Goal: Information Seeking & Learning: Learn about a topic

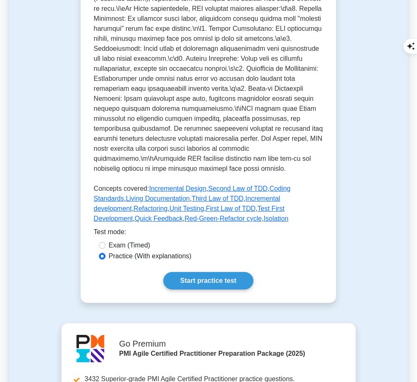
scroll to position [330, 0]
click at [222, 272] on link "Start practice test" at bounding box center [209, 280] width 90 height 17
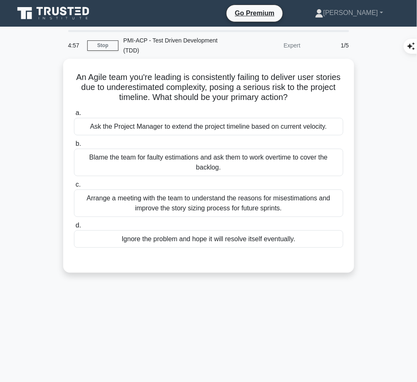
drag, startPoint x: 83, startPoint y: 73, endPoint x: 322, endPoint y: 94, distance: 239.7
click at [322, 94] on h5 "An Agile team you're leading is consistently failing to deliver user stories du…" at bounding box center [208, 87] width 271 height 31
copy h5 "An Agile team you're leading is consistently failing to deliver user stories du…"
click at [231, 200] on div "Arrange a meeting with the team to understand the reasons for misestimations an…" at bounding box center [209, 202] width 270 height 27
click at [74, 187] on input "c. Arrange a meeting with the team to understand the reasons for misestimations…" at bounding box center [74, 184] width 0 height 5
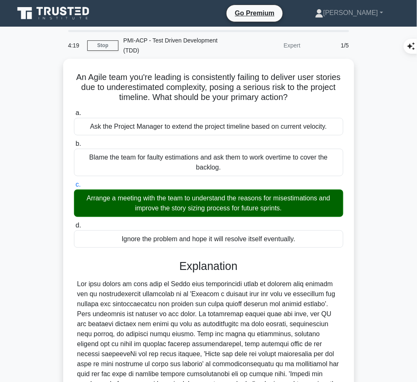
click at [234, 275] on div "Explanation Submit feedback Feedback on this question? Next" at bounding box center [209, 375] width 270 height 233
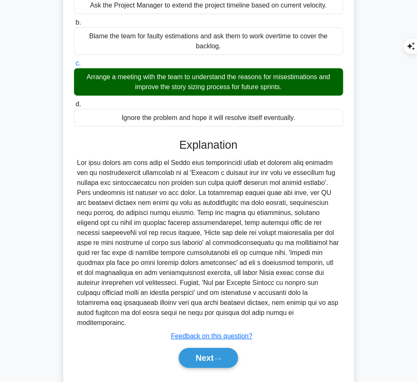
scroll to position [122, 0]
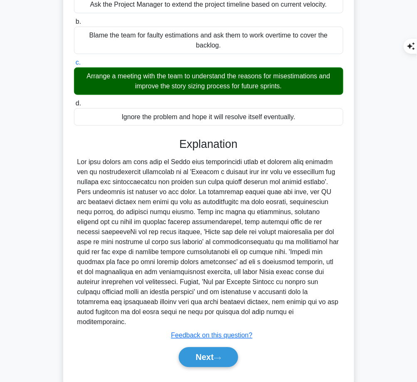
drag, startPoint x: 177, startPoint y: 138, endPoint x: 228, endPoint y: 310, distance: 178.9
click at [228, 310] on div "Explanation Submit feedback Feedback on this question? Next" at bounding box center [209, 253] width 270 height 233
copy div "Explanation The best action to take when an Agile team consistently fails to de…"
click at [190, 351] on button "Next" at bounding box center [208, 357] width 59 height 20
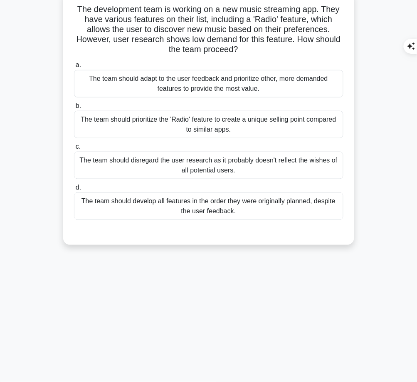
scroll to position [0, 0]
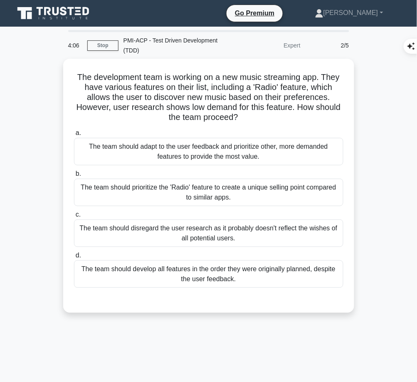
drag, startPoint x: 70, startPoint y: 72, endPoint x: 243, endPoint y: 115, distance: 178.4
click at [243, 115] on div "The development team is working on a new music streaming app. They have various…" at bounding box center [209, 185] width 285 height 247
copy h5 "The development team is working on a new music streaming app. They have various…"
click at [129, 142] on div "The team should adapt to the user feedback and prioritize other, more demanded …" at bounding box center [209, 151] width 270 height 27
click at [74, 136] on input "a. The team should adapt to the user feedback and prioritize other, more demand…" at bounding box center [74, 132] width 0 height 5
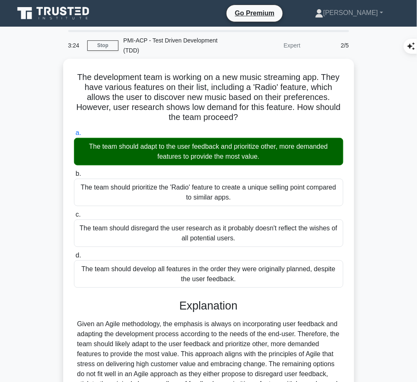
click at [197, 307] on h3 "Explanation" at bounding box center [209, 305] width 260 height 13
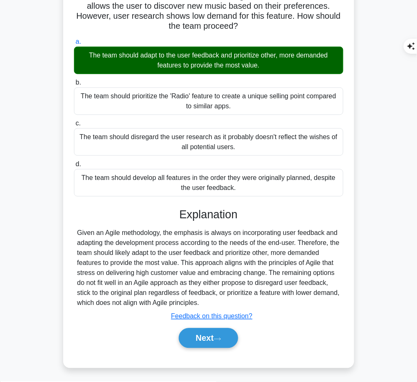
drag, startPoint x: 178, startPoint y: 211, endPoint x: 244, endPoint y: 303, distance: 113.5
click at [244, 303] on div "Explanation Given an Agile methodology, the emphasis is always on incorporating…" at bounding box center [209, 279] width 270 height 143
copy div "Explanation Given an Agile methodology, the emphasis is always on incorporating…"
click at [194, 335] on button "Next" at bounding box center [208, 338] width 59 height 20
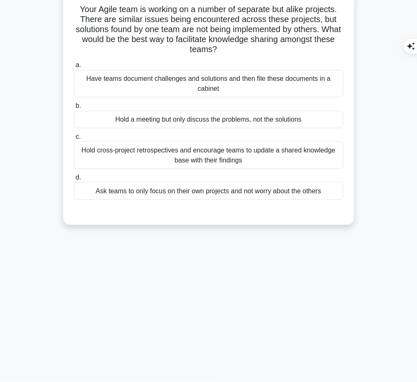
scroll to position [0, 0]
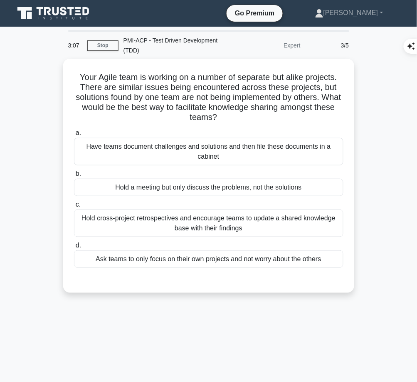
drag, startPoint x: 71, startPoint y: 74, endPoint x: 233, endPoint y: 113, distance: 167.0
click at [233, 113] on div "Your Agile team is working on a number of separate but alike projects. There ar…" at bounding box center [209, 175] width 285 height 227
copy h5 "Your Agile team is working on a number of separate but alike projects. There ar…"
click at [248, 221] on div "Hold cross-project retrospectives and encourage teams to update a shared knowle…" at bounding box center [209, 222] width 270 height 27
click at [74, 207] on input "c. Hold cross-project retrospectives and encourage teams to update a shared kno…" at bounding box center [74, 204] width 0 height 5
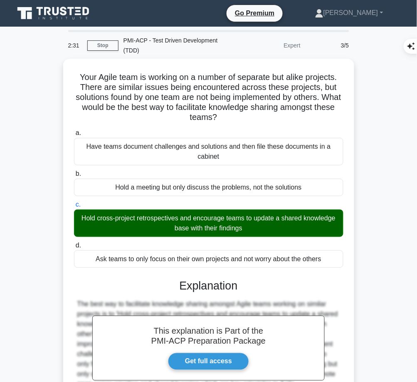
click at [230, 283] on h3 "Explanation" at bounding box center [209, 285] width 260 height 13
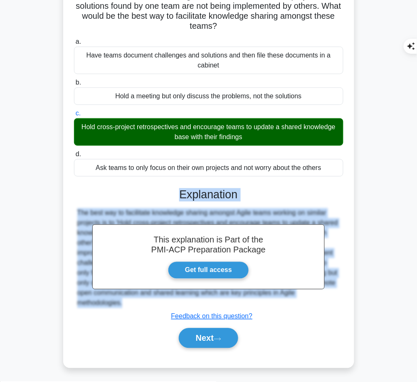
drag, startPoint x: 180, startPoint y: 191, endPoint x: 133, endPoint y: 309, distance: 126.3
click at [133, 309] on div "This explanation is Part of the PMI-ACP Preparation Package Get full access Exp…" at bounding box center [209, 264] width 270 height 173
copy div "Explanation The best way to facilitate knowledge sharing amongst Agile teams wo…"
click at [188, 335] on button "Next" at bounding box center [208, 338] width 59 height 20
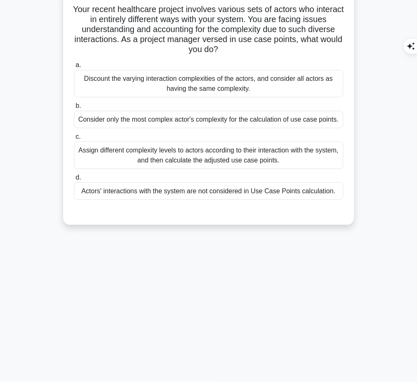
scroll to position [0, 0]
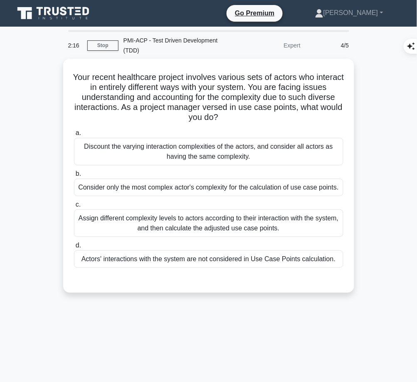
drag, startPoint x: 82, startPoint y: 74, endPoint x: 245, endPoint y: 117, distance: 168.2
click at [245, 117] on h5 "Your recent healthcare project involves various sets of actors who interact in …" at bounding box center [208, 97] width 271 height 51
copy h5 "Your recent healthcare project involves various sets of actors who interact in …"
click at [287, 218] on div "Assign different complexity levels to actors according to their interaction wit…" at bounding box center [209, 222] width 270 height 27
click at [74, 207] on input "c. Assign different complexity levels to actors according to their interaction …" at bounding box center [74, 204] width 0 height 5
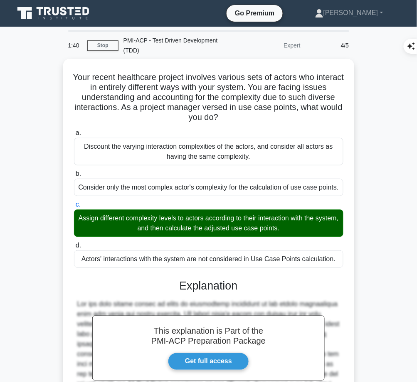
click at [225, 295] on div "This explanation is Part of the PMI-ACP Preparation Package Get full access Exp…" at bounding box center [209, 370] width 270 height 203
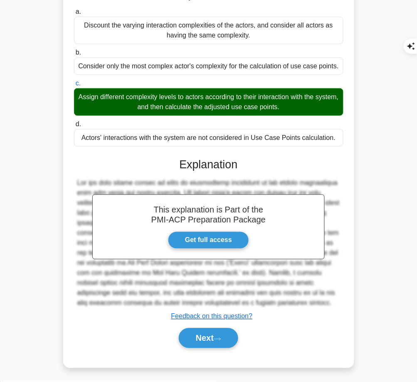
drag, startPoint x: 180, startPoint y: 162, endPoint x: 260, endPoint y: 298, distance: 157.8
click at [260, 298] on div "This explanation is Part of the PMI-ACP Preparation Package Get full access Exp…" at bounding box center [209, 249] width 270 height 203
copy div "Explanation The use case points method is based on calculating complexity of th…"
click at [199, 343] on button "Next" at bounding box center [208, 338] width 59 height 20
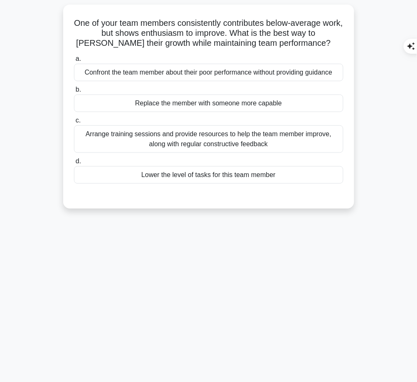
scroll to position [0, 0]
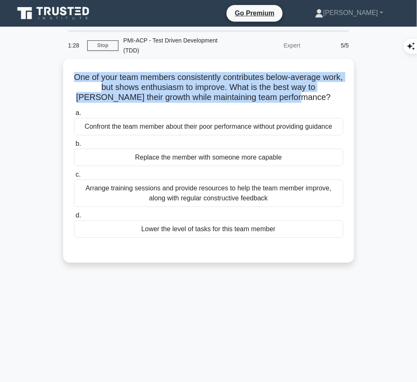
drag, startPoint x: 77, startPoint y: 73, endPoint x: 303, endPoint y: 99, distance: 227.4
click at [303, 99] on h5 "One of your team members consistently contributes below-average work, but shows…" at bounding box center [208, 87] width 271 height 31
copy h5 "One of your team members consistently contributes below-average work, but shows…"
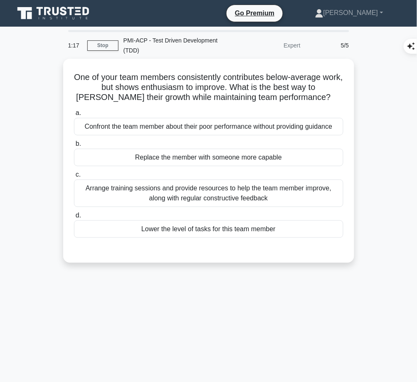
click at [313, 187] on div "Arrange training sessions and provide resources to help the team member improve…" at bounding box center [209, 192] width 270 height 27
click at [74, 177] on input "c. Arrange training sessions and provide resources to help the team member impr…" at bounding box center [74, 174] width 0 height 5
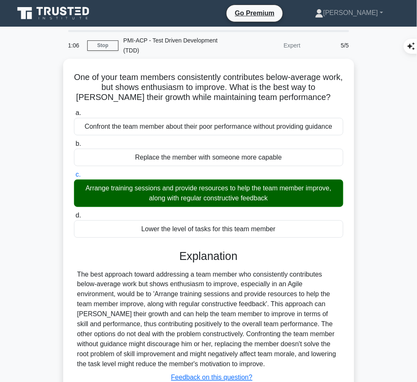
click at [235, 295] on div "The best approach toward addressing a team member who consistently contributes …" at bounding box center [208, 319] width 263 height 100
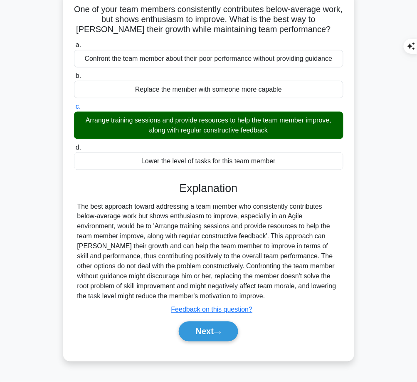
drag, startPoint x: 179, startPoint y: 184, endPoint x: 301, endPoint y: 296, distance: 165.8
click at [301, 296] on div "Explanation The best approach toward addressing a team member who consistently …" at bounding box center [209, 262] width 270 height 163
copy div "Explanation The best approach toward addressing a team member who consistently …"
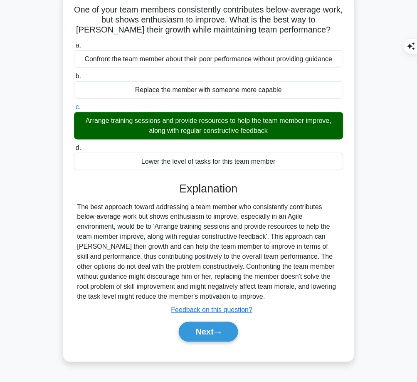
click at [201, 332] on button "Next" at bounding box center [208, 332] width 59 height 20
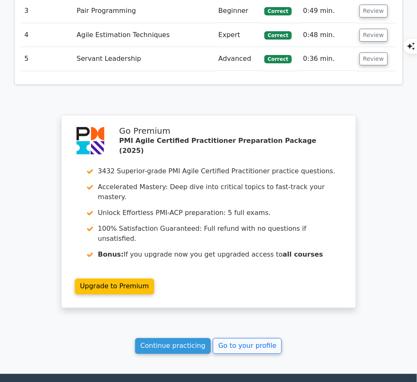
scroll to position [1162, 0]
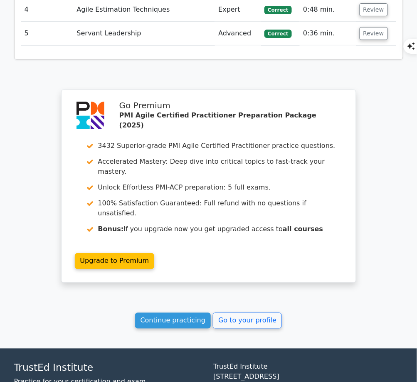
click at [162, 312] on link "Continue practicing" at bounding box center [173, 320] width 76 height 16
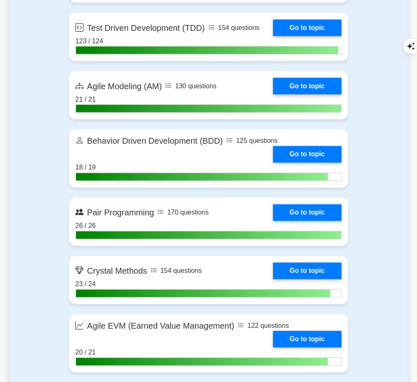
scroll to position [1854, 0]
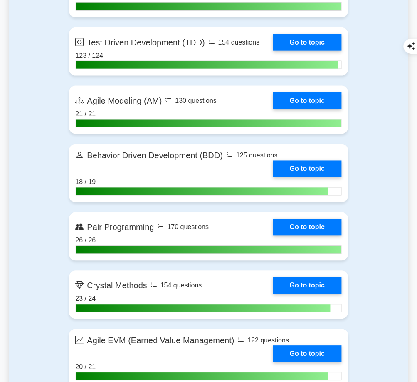
click at [300, 51] on link "Go to topic" at bounding box center [307, 42] width 68 height 17
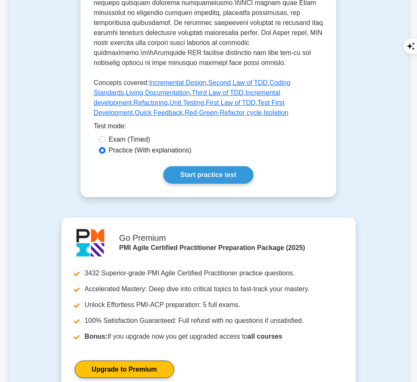
scroll to position [372, 0]
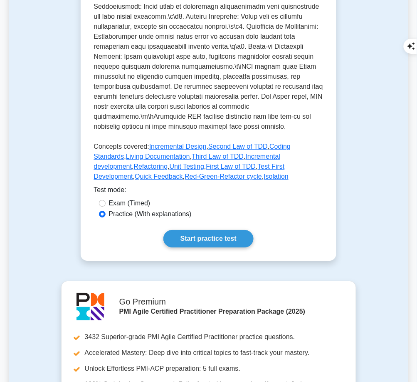
click at [196, 233] on link "Start practice test" at bounding box center [209, 238] width 90 height 17
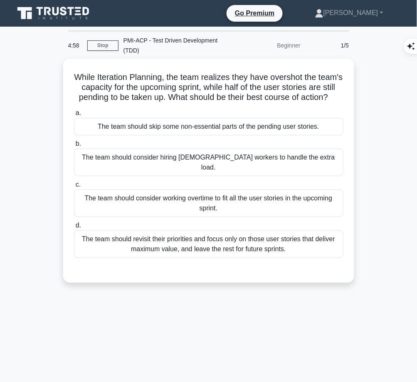
drag, startPoint x: 81, startPoint y: 72, endPoint x: 234, endPoint y: 103, distance: 156.2
click at [234, 103] on h5 "While Iteration Planning, the team realizes they have overshot the team's capac…" at bounding box center [208, 87] width 271 height 31
copy h5 "While Iteration Planning, the team realizes they have overshot the team's capac…"
click at [294, 249] on div "The team should revisit their priorities and focus only on those user stories t…" at bounding box center [209, 243] width 270 height 27
click at [74, 228] on input "d. The team should revisit their priorities and focus only on those user storie…" at bounding box center [74, 225] width 0 height 5
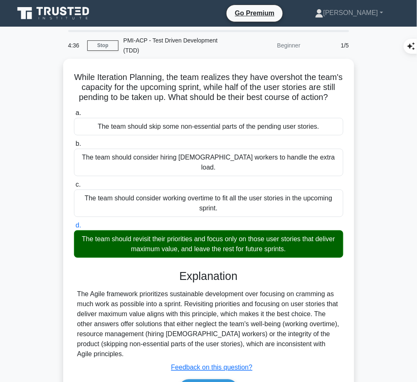
click at [209, 305] on div "The Agile framework prioritizes sustainable development over focusing on crammi…" at bounding box center [208, 324] width 263 height 70
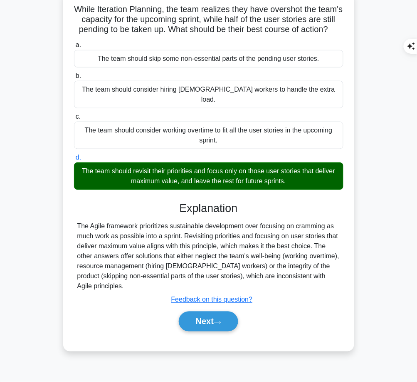
drag, startPoint x: 178, startPoint y: 203, endPoint x: 139, endPoint y: 284, distance: 90.3
click at [139, 284] on div "Explanation The Agile framework prioritizes sustainable development over focusi…" at bounding box center [209, 267] width 270 height 133
copy div "Explanation The Agile framework prioritizes sustainable development over focusi…"
click at [207, 321] on button "Next" at bounding box center [208, 321] width 59 height 20
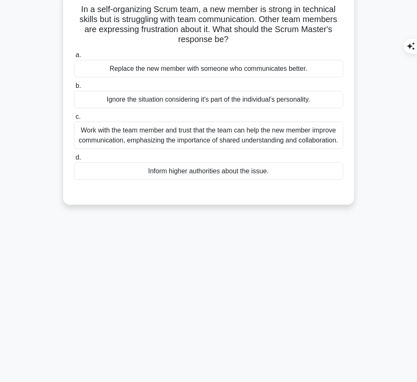
scroll to position [0, 0]
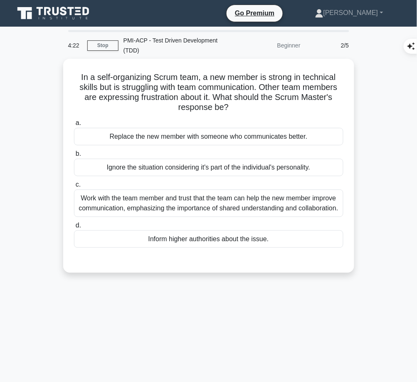
drag, startPoint x: 78, startPoint y: 73, endPoint x: 240, endPoint y: 105, distance: 165.8
click at [240, 105] on h5 "In a self-organizing Scrum team, a new member is strong in technical skills but…" at bounding box center [208, 92] width 271 height 41
copy h5 "In a self-organizing Scrum team, a new member is strong in technical skills but…"
click at [293, 206] on div "Work with the team member and trust that the team can help the new member impro…" at bounding box center [209, 202] width 270 height 27
click at [74, 187] on input "c. Work with the team member and trust that the team can help the new member im…" at bounding box center [74, 184] width 0 height 5
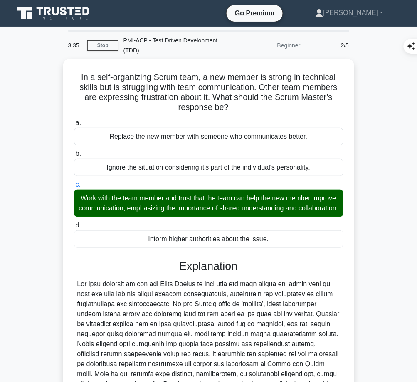
click at [234, 284] on div "Explanation Submit feedback Feedback on this question? Next" at bounding box center [209, 350] width 270 height 183
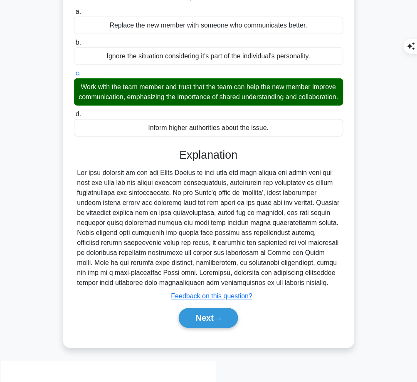
drag, startPoint x: 178, startPoint y: 163, endPoint x: 206, endPoint y: 300, distance: 139.9
click at [206, 300] on div "Explanation Submit feedback Feedback on this question? Next" at bounding box center [209, 239] width 270 height 183
copy div "Explanation The best response is for the Scrum Master to work with the team mem…"
click at [207, 328] on button "Next" at bounding box center [208, 318] width 59 height 20
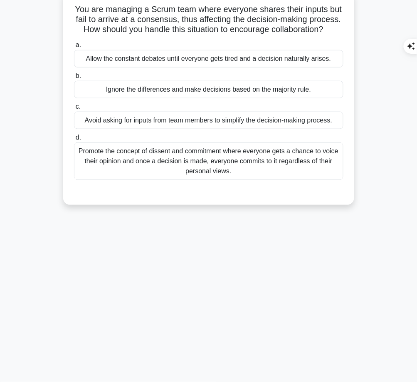
scroll to position [0, 0]
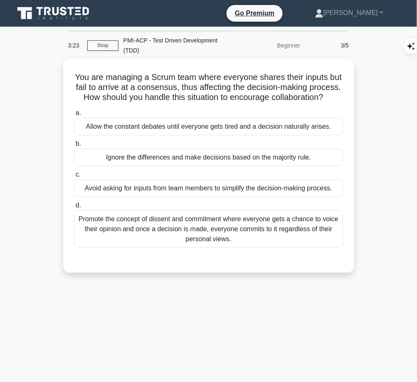
click at [76, 67] on div "You are managing a Scrum team where everyone shares their inputs but fail to ar…" at bounding box center [209, 165] width 285 height 207
drag, startPoint x: 78, startPoint y: 72, endPoint x: 240, endPoint y: 107, distance: 166.2
click at [240, 103] on h5 "You are managing a Scrum team where everyone shares their inputs but fail to ar…" at bounding box center [208, 87] width 271 height 31
copy h5 "You are managing a Scrum team where everyone shares their inputs but fail to ar…"
click at [295, 246] on div "Promote the concept of dissent and commitment where everyone gets a chance to v…" at bounding box center [209, 228] width 270 height 37
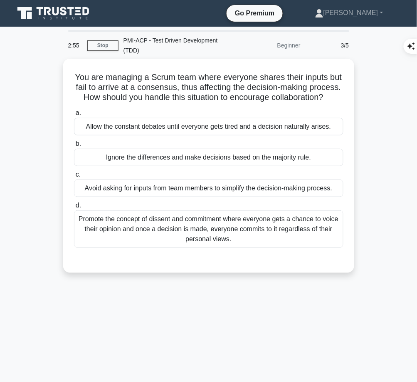
click at [74, 208] on input "d. Promote the concept of dissent and commitment where everyone gets a chance t…" at bounding box center [74, 205] width 0 height 5
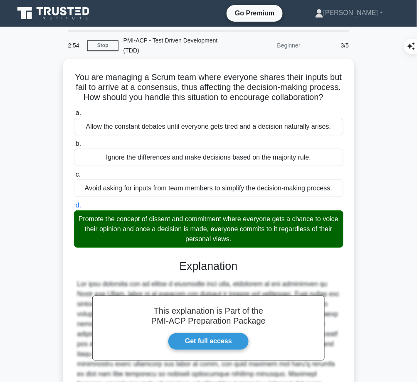
scroll to position [111, 0]
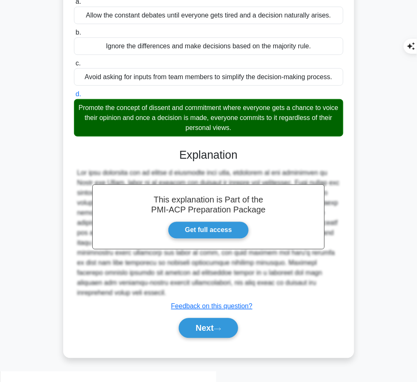
click at [221, 331] on icon at bounding box center [217, 329] width 7 height 5
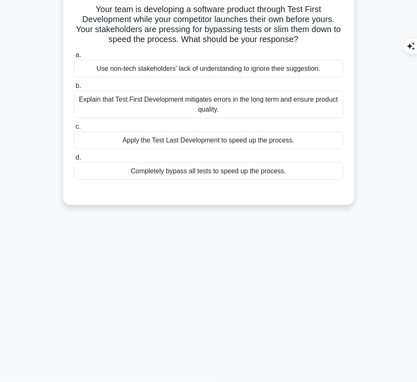
scroll to position [0, 0]
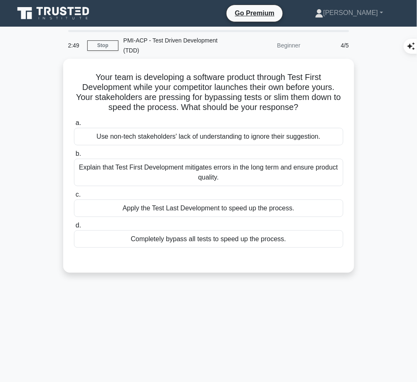
drag, startPoint x: 88, startPoint y: 72, endPoint x: 320, endPoint y: 104, distance: 233.9
click at [320, 104] on h5 "Your team is developing a software product through Test First Development while…" at bounding box center [208, 92] width 271 height 41
copy h5 "Your team is developing a software product through Test First Development while…"
click at [298, 167] on div "Explain that Test First Development mitigates errors in the long term and ensur…" at bounding box center [209, 172] width 270 height 27
click at [74, 156] on input "b. Explain that Test First Development mitigates errors in the long term and en…" at bounding box center [74, 153] width 0 height 5
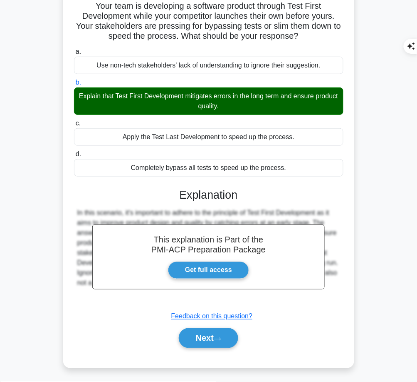
scroll to position [71, 0]
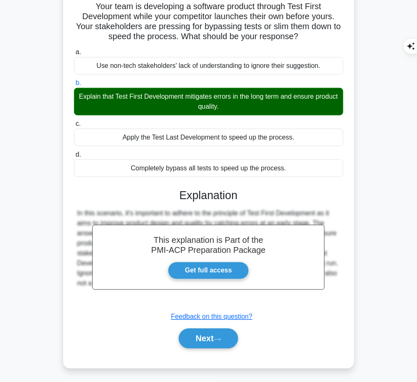
click at [209, 334] on button "Next" at bounding box center [208, 338] width 59 height 20
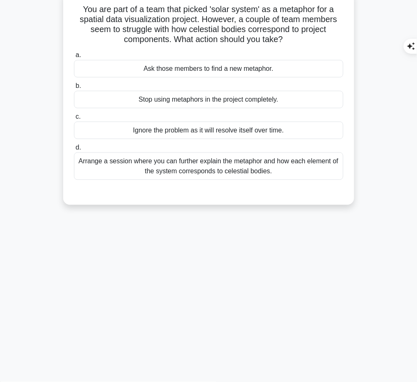
scroll to position [0, 0]
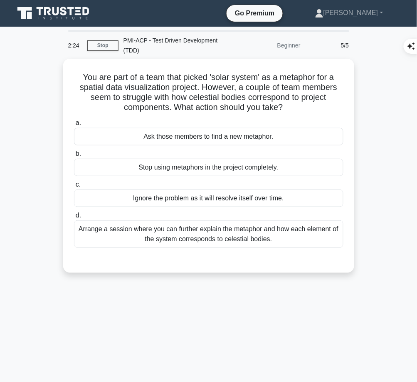
drag, startPoint x: 78, startPoint y: 74, endPoint x: 292, endPoint y: 109, distance: 217.1
click at [292, 109] on h5 "You are part of a team that picked 'solar system' as a metaphor for a spatial d…" at bounding box center [208, 92] width 271 height 41
copy h5 "You are part of a team that picked 'solar system' as a metaphor for a spatial d…"
click at [293, 233] on div "Arrange a session where you can further explain the metaphor and how each eleme…" at bounding box center [209, 233] width 270 height 27
click at [74, 218] on input "d. Arrange a session where you can further explain the metaphor and how each el…" at bounding box center [74, 215] width 0 height 5
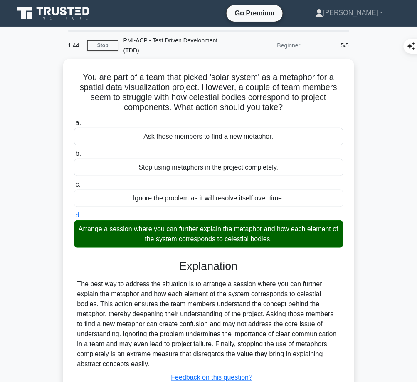
scroll to position [68, 0]
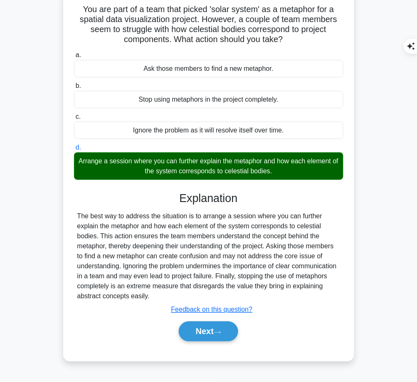
click at [208, 322] on button "Next" at bounding box center [208, 331] width 59 height 20
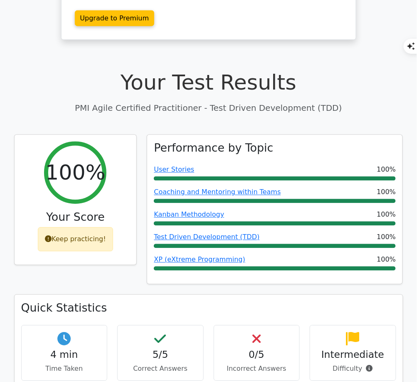
scroll to position [187, 0]
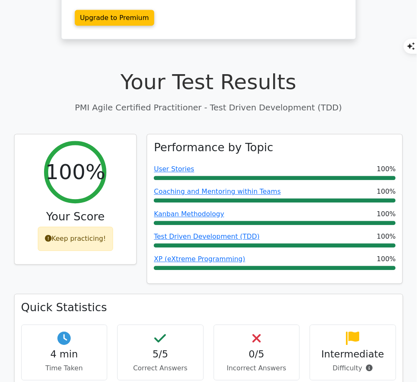
click at [229, 232] on div "Test Driven Development (TDD) 100%" at bounding box center [275, 240] width 242 height 16
click at [228, 233] on link "Test Driven Development (TDD)" at bounding box center [207, 237] width 106 height 8
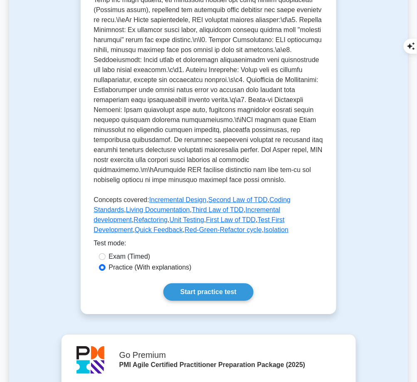
scroll to position [317, 0]
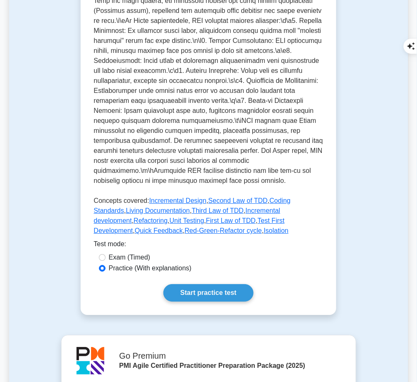
click at [191, 284] on link "Start practice test" at bounding box center [209, 292] width 90 height 17
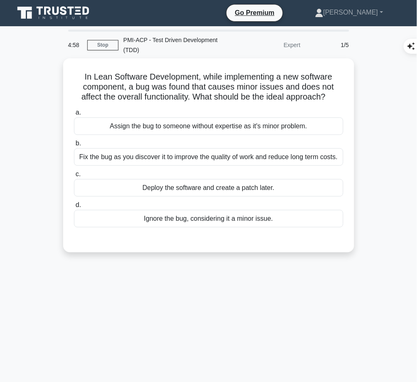
drag, startPoint x: 78, startPoint y: 73, endPoint x: 335, endPoint y: 94, distance: 258.0
click at [335, 94] on h5 "In Lean Software Development, while implementing a new software component, a bu…" at bounding box center [208, 87] width 271 height 31
copy h5 "In Lean Software Development, while implementing a new software component, a bu…"
click at [204, 157] on div "Fix the bug as you discover it to improve the quality of work and reduce long t…" at bounding box center [209, 156] width 270 height 17
click at [74, 146] on input "b. Fix the bug as you discover it to improve the quality of work and reduce lon…" at bounding box center [74, 143] width 0 height 5
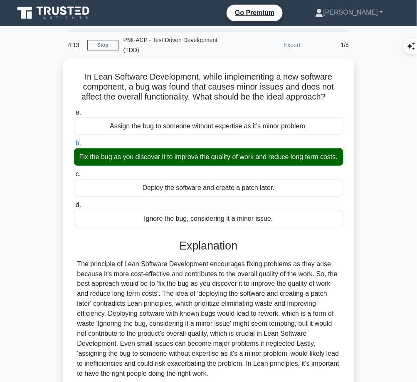
click at [169, 273] on div at bounding box center [208, 319] width 263 height 120
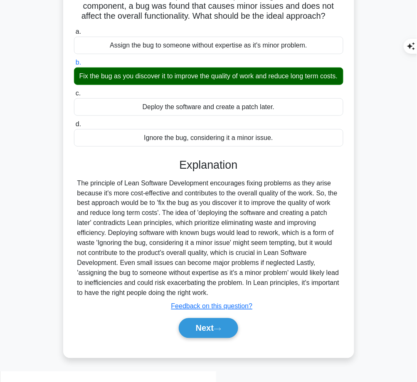
drag, startPoint x: 177, startPoint y: 173, endPoint x: 265, endPoint y: 300, distance: 154.6
click at [265, 300] on div "Explanation Submit feedback Feedback on this question? Next" at bounding box center [209, 249] width 270 height 183
copy div "Explanation The principle of Lean Software Development encourages fixing proble…"
click at [196, 337] on button "Next" at bounding box center [208, 328] width 59 height 20
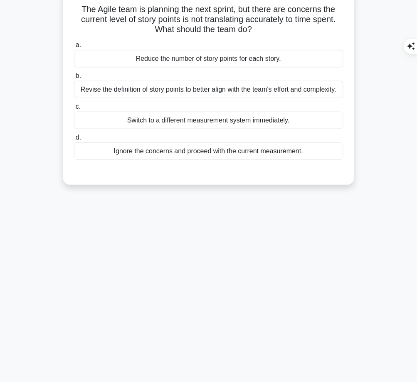
scroll to position [0, 0]
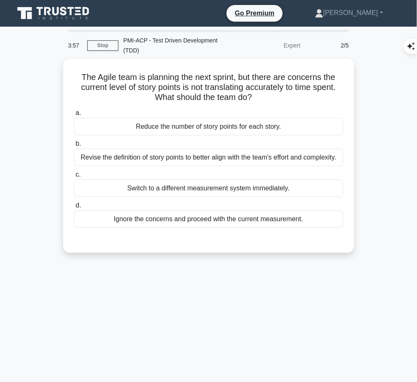
drag, startPoint x: 76, startPoint y: 73, endPoint x: 255, endPoint y: 99, distance: 181.1
click at [255, 99] on h5 "The Agile team is planning the next sprint, but there are concerns the current …" at bounding box center [208, 87] width 271 height 31
copy h5 "The Agile team is planning the next sprint, but there are concerns the current …"
click at [296, 151] on div "Revise the definition of story points to better align with the team's effort an…" at bounding box center [209, 157] width 270 height 17
click at [74, 146] on input "b. Revise the definition of story points to better align with the team's effort…" at bounding box center [74, 143] width 0 height 5
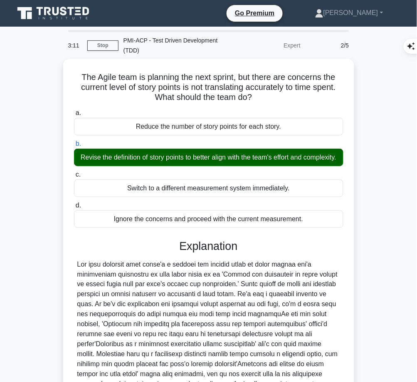
click at [231, 274] on div at bounding box center [208, 329] width 263 height 140
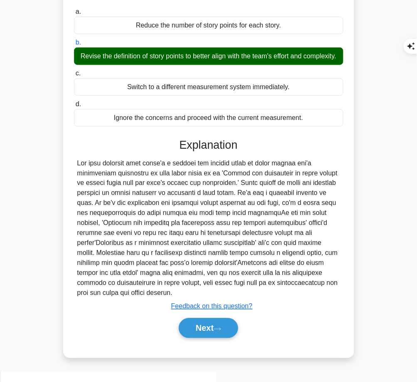
drag, startPoint x: 180, startPoint y: 151, endPoint x: 158, endPoint y: 304, distance: 155.1
click at [158, 304] on div "Explanation Submit feedback Feedback on this question? Next" at bounding box center [209, 239] width 270 height 203
copy div "Explanation The best approach when there's a concern the current level of story…"
click at [196, 338] on button "Next" at bounding box center [208, 328] width 59 height 20
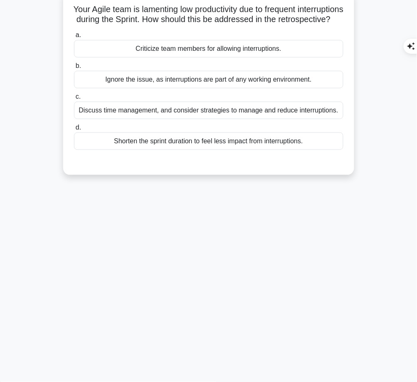
scroll to position [0, 0]
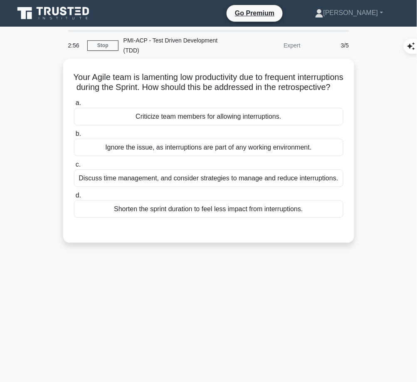
drag, startPoint x: 91, startPoint y: 73, endPoint x: 260, endPoint y: 102, distance: 171.0
click at [260, 102] on div "Your Agile team is lamenting low productivity due to frequent interruptions dur…" at bounding box center [209, 150] width 285 height 177
copy h5 "Your Agile team is lamenting low productivity due to frequent interruptions dur…"
click at [296, 185] on div "Discuss time management, and consider strategies to manage and reduce interrupt…" at bounding box center [209, 177] width 270 height 17
click at [74, 167] on input "c. Discuss time management, and consider strategies to manage and reduce interr…" at bounding box center [74, 164] width 0 height 5
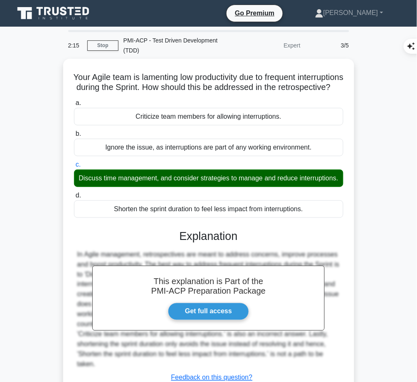
click at [234, 243] on h3 "Explanation" at bounding box center [209, 235] width 260 height 13
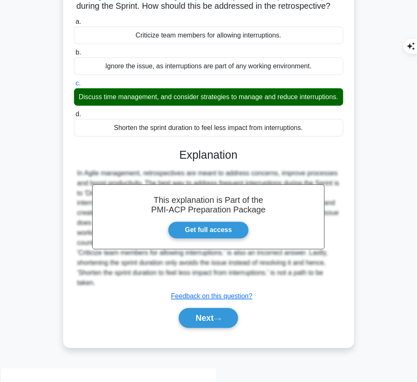
drag, startPoint x: 181, startPoint y: 174, endPoint x: 136, endPoint y: 300, distance: 134.2
click at [136, 300] on div "This explanation is Part of the PMI-ACP Preparation Package Get full access Exp…" at bounding box center [209, 234] width 270 height 193
copy div "Explanation In Agile management, retrospectives are meant to address concerns, …"
click at [217, 328] on button "Next" at bounding box center [208, 318] width 59 height 20
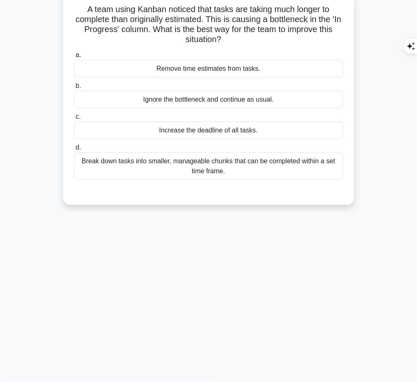
scroll to position [0, 0]
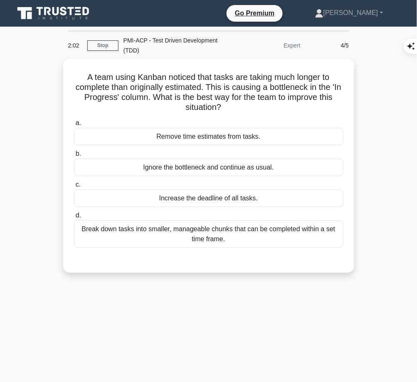
drag, startPoint x: 77, startPoint y: 74, endPoint x: 238, endPoint y: 107, distance: 164.3
click at [238, 107] on h5 "A team using Kanban noticed that tasks are taking much longer to complete than …" at bounding box center [208, 92] width 271 height 41
copy h5 "A team using Kanban noticed that tasks are taking much longer to complete than …"
click at [309, 233] on div "Break down tasks into smaller, manageable chunks that can be completed within a…" at bounding box center [209, 233] width 270 height 27
click at [74, 218] on input "d. Break down tasks into smaller, manageable chunks that can be completed withi…" at bounding box center [74, 215] width 0 height 5
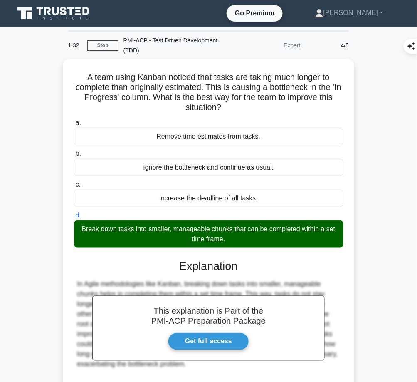
click at [248, 268] on h3 "Explanation" at bounding box center [209, 265] width 260 height 13
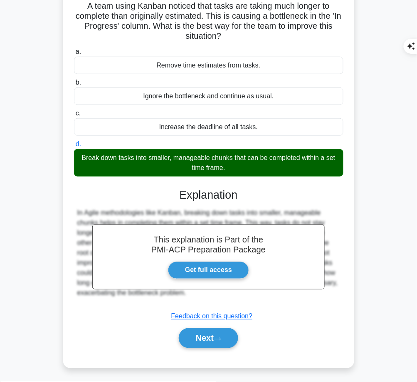
drag, startPoint x: 176, startPoint y: 192, endPoint x: 202, endPoint y: 295, distance: 106.1
click at [202, 295] on div "This explanation is Part of the PMI-ACP Preparation Package Get full access Exp…" at bounding box center [209, 264] width 270 height 173
copy div "Explanation In Agile methodologies like Kanban, breaking down tasks into smalle…"
click at [203, 342] on button "Next" at bounding box center [208, 338] width 59 height 20
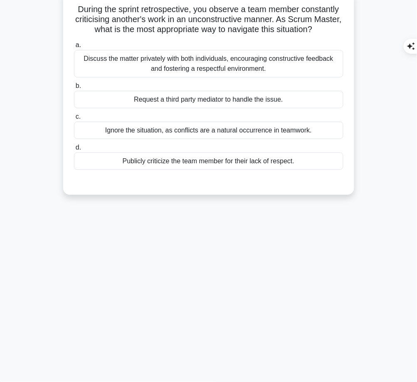
scroll to position [0, 0]
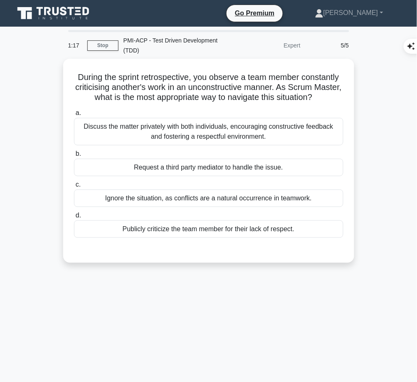
drag, startPoint x: 71, startPoint y: 73, endPoint x: 342, endPoint y: 99, distance: 271.8
click at [342, 99] on div "During the sprint retrospective, you observe a team member constantly criticisi…" at bounding box center [209, 160] width 285 height 197
copy h5 "During the sprint retrospective, you observe a team member constantly criticisi…"
click at [319, 130] on div "Discuss the matter privately with both individuals, encouraging constructive fe…" at bounding box center [209, 131] width 270 height 27
click at [74, 116] on input "a. Discuss the matter privately with both individuals, encouraging constructive…" at bounding box center [74, 112] width 0 height 5
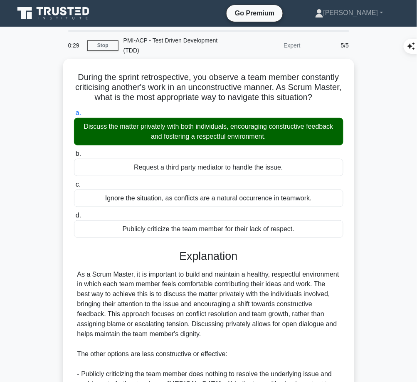
click at [159, 288] on div "As a Scrum Master, it is important to build and maintain a healthy, respectful …" at bounding box center [208, 379] width 263 height 220
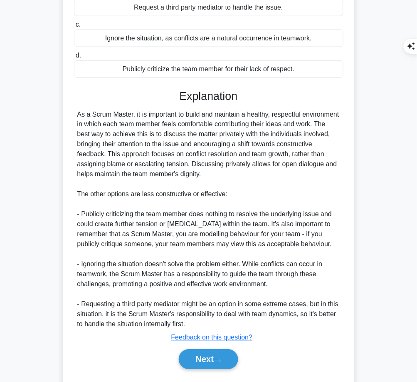
scroll to position [168, 0]
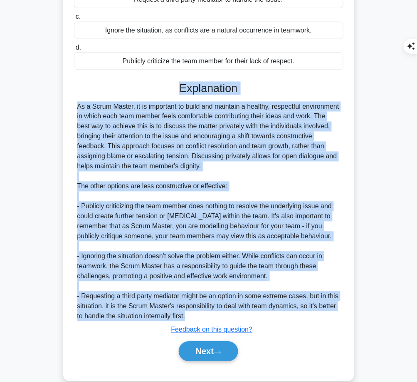
drag, startPoint x: 176, startPoint y: 87, endPoint x: 195, endPoint y: 316, distance: 230.4
click at [195, 316] on div "Explanation As a Scrum Master, it is important to build and maintain a healthy,…" at bounding box center [209, 223] width 270 height 283
copy div "Explanation As a Scrum Master, it is important to build and maintain a healthy,…"
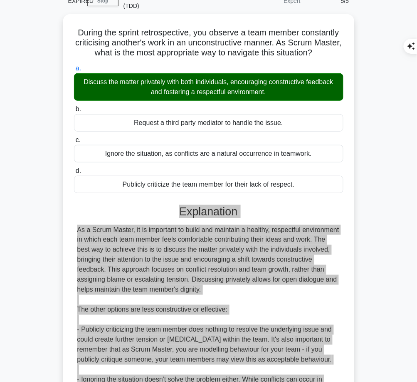
scroll to position [39, 0]
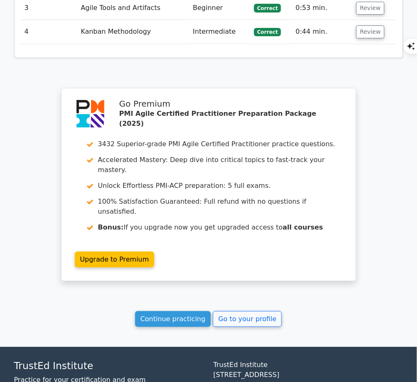
scroll to position [1075, 0]
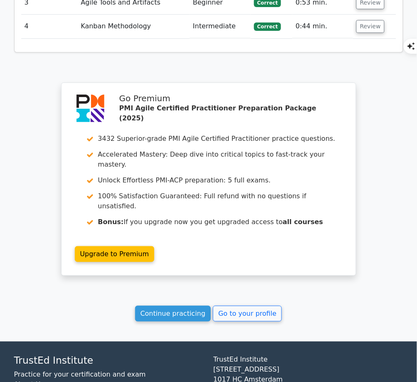
click at [178, 305] on link "Continue practicing" at bounding box center [173, 313] width 76 height 16
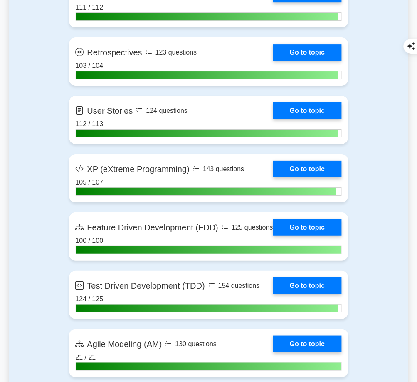
scroll to position [1617, 0]
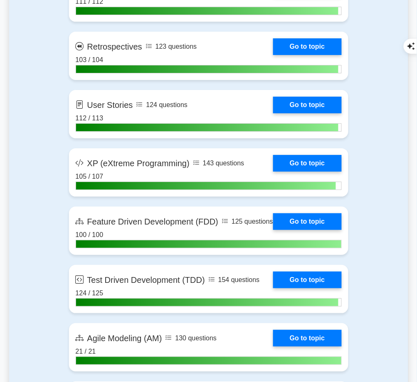
click at [310, 283] on link "Go to topic" at bounding box center [307, 279] width 68 height 17
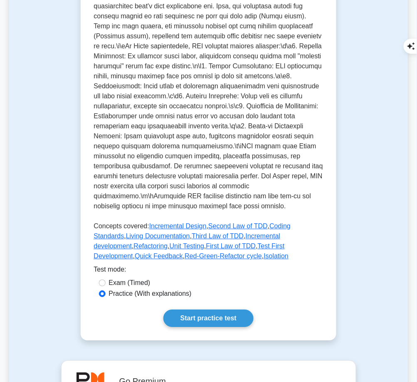
scroll to position [352, 0]
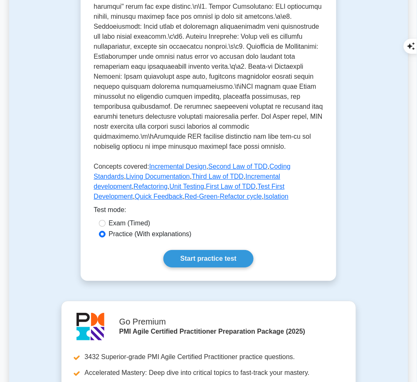
click at [234, 250] on link "Start practice test" at bounding box center [209, 258] width 90 height 17
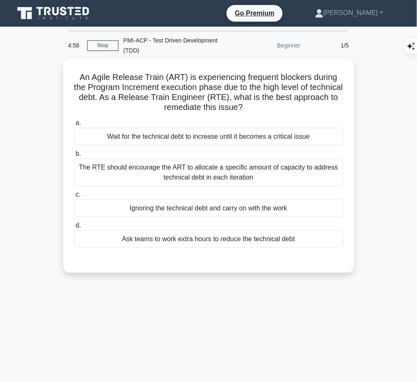
drag, startPoint x: 76, startPoint y: 76, endPoint x: 295, endPoint y: 111, distance: 222.0
click at [295, 111] on h5 "An Agile Release Train (ART) is experiencing frequent blockers during the Progr…" at bounding box center [208, 92] width 271 height 41
copy h5 "An Agile Release Train (ART) is experiencing frequent blockers during the Progr…"
click at [209, 177] on div "The RTE should encourage the ART to allocate a specific amount of capacity to a…" at bounding box center [209, 172] width 270 height 27
click at [74, 156] on input "b. The RTE should encourage the ART to allocate a specific amount of capacity t…" at bounding box center [74, 153] width 0 height 5
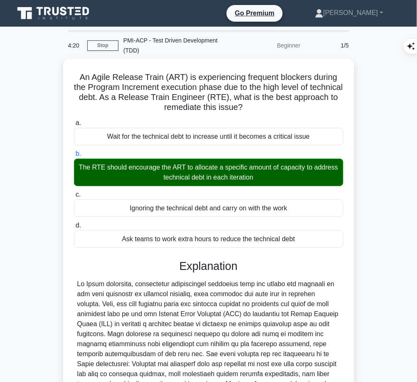
click at [197, 295] on div at bounding box center [208, 364] width 263 height 170
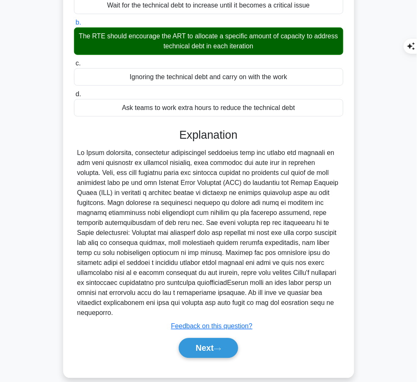
drag, startPoint x: 178, startPoint y: 130, endPoint x: 266, endPoint y: 300, distance: 191.3
click at [266, 300] on div "Explanation Submit feedback Feedback on this question? Next" at bounding box center [209, 244] width 270 height 233
copy div "Explanation In Agile practices, continually accumulating technical debt can hin…"
click at [214, 338] on button "Next" at bounding box center [208, 348] width 59 height 20
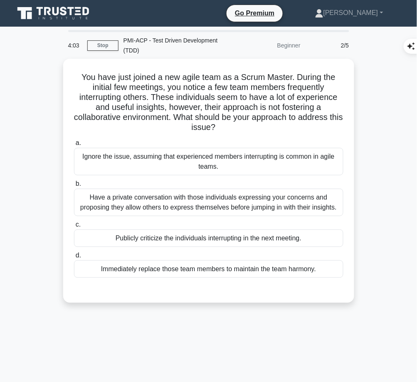
drag, startPoint x: 80, startPoint y: 75, endPoint x: 228, endPoint y: 125, distance: 156.8
click at [228, 125] on h5 "You have just joined a new agile team as a Scrum Master. During the initial few…" at bounding box center [208, 102] width 271 height 61
copy h5 "You have just joined a new agile team as a Scrum Master. During the initial few…"
click at [245, 207] on div "Have a private conversation with those individuals expressing your concerns and…" at bounding box center [209, 201] width 270 height 27
click at [74, 186] on input "b. Have a private conversation with those individuals expressing your concerns …" at bounding box center [74, 183] width 0 height 5
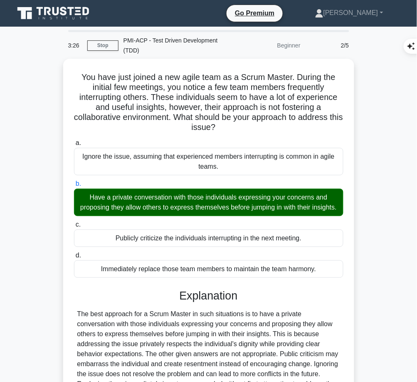
click at [207, 302] on h3 "Explanation" at bounding box center [209, 295] width 260 height 13
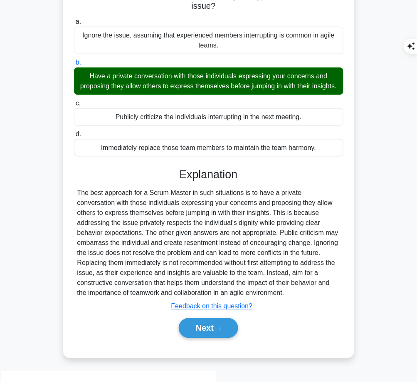
scroll to position [121, 0]
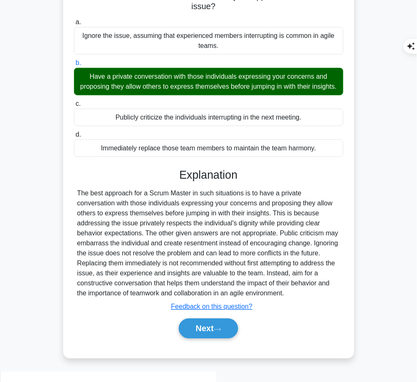
drag, startPoint x: 178, startPoint y: 182, endPoint x: 297, endPoint y: 300, distance: 167.4
click at [297, 300] on div "Explanation Submit feedback Feedback on this question? Next" at bounding box center [209, 255] width 270 height 173
copy div "Explanation The best approach for a Scrum Master in such situations is to have …"
click at [200, 333] on button "Next" at bounding box center [208, 328] width 59 height 20
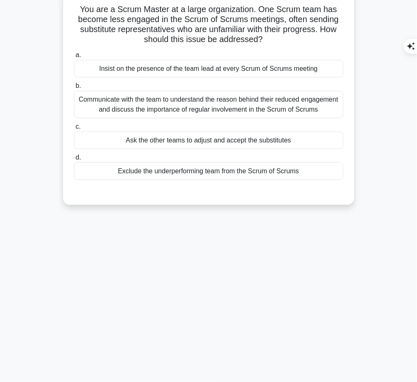
scroll to position [0, 0]
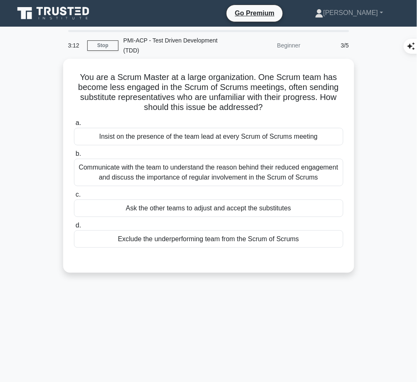
drag, startPoint x: 75, startPoint y: 70, endPoint x: 287, endPoint y: 105, distance: 214.6
click at [287, 105] on h5 "You are a Scrum Master at a large organization. One Scrum team has become less …" at bounding box center [208, 92] width 271 height 41
copy h5 "You are a Scrum Master at a large organization. One Scrum team has become less …"
click at [261, 165] on div "Communicate with the team to understand the reason behind their reduced engagem…" at bounding box center [209, 172] width 270 height 27
click at [74, 156] on input "b. Communicate with the team to understand the reason behind their reduced enga…" at bounding box center [74, 153] width 0 height 5
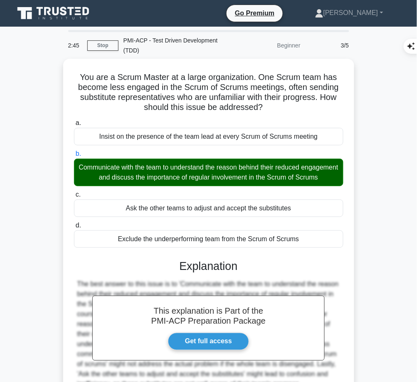
click at [188, 270] on h3 "Explanation" at bounding box center [209, 265] width 260 height 13
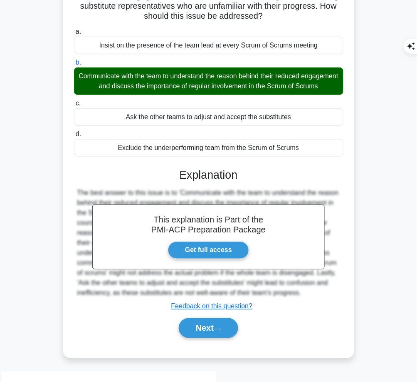
drag, startPoint x: 181, startPoint y: 180, endPoint x: 320, endPoint y: 299, distance: 183.5
click at [320, 299] on div "This explanation is Part of the PMI-ACP Preparation Package Get full access Exp…" at bounding box center [209, 249] width 270 height 183
copy div "Explanation The best answer to this issue is to 'Communicate with the team to u…"
click at [219, 331] on button "Next" at bounding box center [208, 328] width 59 height 20
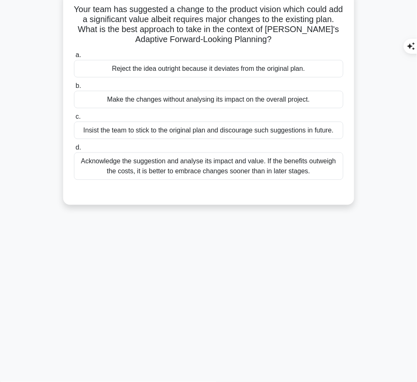
scroll to position [0, 0]
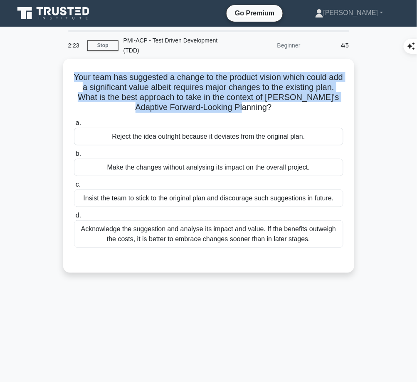
drag, startPoint x: 78, startPoint y: 71, endPoint x: 278, endPoint y: 109, distance: 204.0
click at [278, 109] on h5 "Your team has suggested a change to the product vision which could add a signif…" at bounding box center [208, 92] width 271 height 41
copy h5 "Your team has suggested a change to the product vision which could add a signif…"
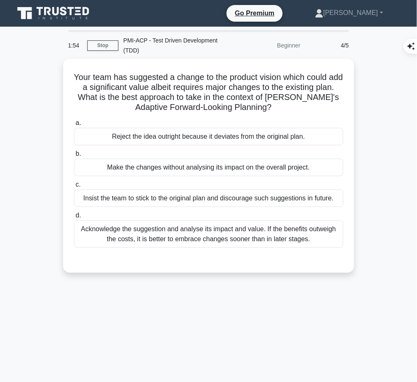
click at [282, 236] on div "Acknowledge the suggestion and analyse its impact and value. If the benefits ou…" at bounding box center [209, 233] width 270 height 27
click at [74, 218] on input "d. Acknowledge the suggestion and analyse its impact and value. If the benefits…" at bounding box center [74, 215] width 0 height 5
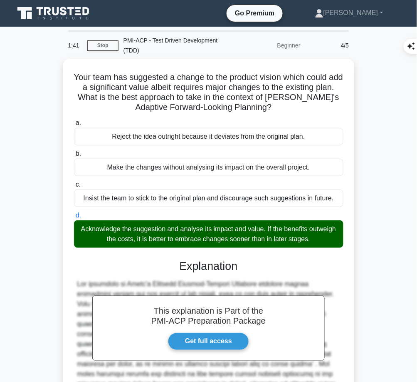
click at [187, 263] on h3 "Explanation" at bounding box center [209, 265] width 260 height 13
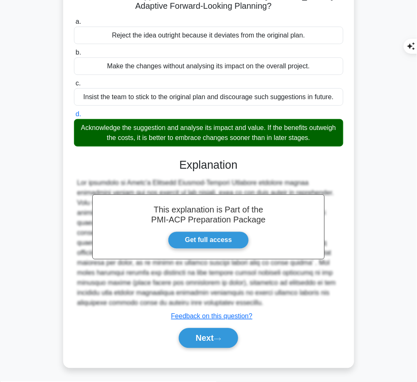
drag, startPoint x: 179, startPoint y: 160, endPoint x: 235, endPoint y: 304, distance: 154.1
click at [235, 304] on div "This explanation is Part of the PMI-ACP Preparation Package Get full access Exp…" at bounding box center [209, 249] width 270 height 203
copy div "Explanation The principle of Agile's Adaptive Forward-Looking Planning revolves…"
click at [205, 335] on button "Next" at bounding box center [208, 338] width 59 height 20
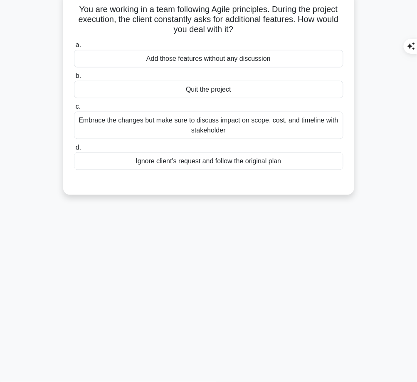
scroll to position [0, 0]
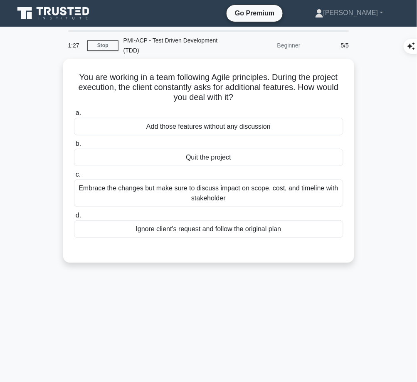
drag, startPoint x: 70, startPoint y: 72, endPoint x: 244, endPoint y: 93, distance: 174.8
click at [244, 93] on div "You are working in a team following Agile principles. During the project execut…" at bounding box center [209, 160] width 285 height 197
copy h5 "You are working in a team following Agile principles. During the project execut…"
click at [272, 200] on div "Embrace the changes but make sure to discuss impact on scope, cost, and timelin…" at bounding box center [209, 192] width 270 height 27
click at [74, 177] on input "c. Embrace the changes but make sure to discuss impact on scope, cost, and time…" at bounding box center [74, 174] width 0 height 5
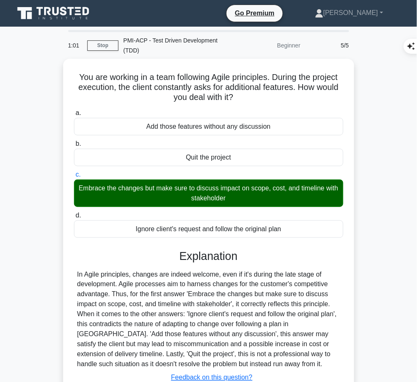
click at [143, 324] on div "In Agile principles, changes are indeed welcome, even if it's during the late s…" at bounding box center [208, 319] width 263 height 100
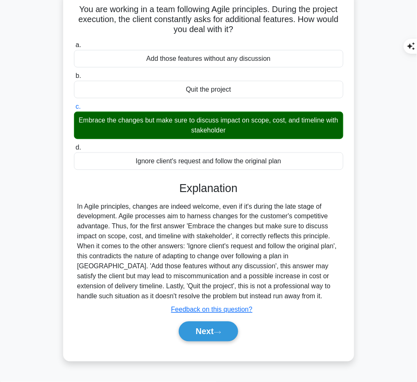
drag, startPoint x: 178, startPoint y: 183, endPoint x: 301, endPoint y: 293, distance: 165.6
click at [301, 293] on div "Explanation In Agile principles, changes are indeed welcome, even if it's durin…" at bounding box center [209, 262] width 270 height 163
copy div "Explanation In Agile principles, changes are indeed welcome, even if it's durin…"
click at [212, 331] on button "Next" at bounding box center [208, 331] width 59 height 20
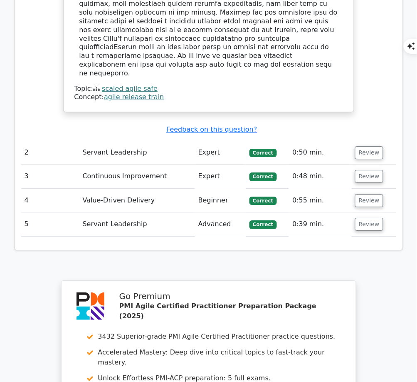
scroll to position [1153, 0]
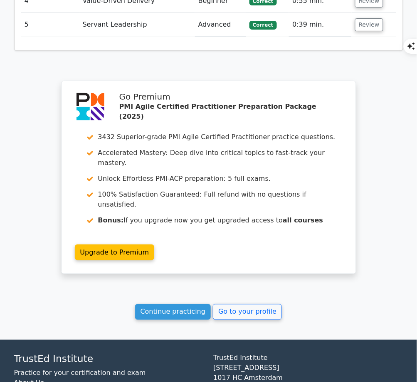
click at [185, 304] on link "Continue practicing" at bounding box center [173, 312] width 76 height 16
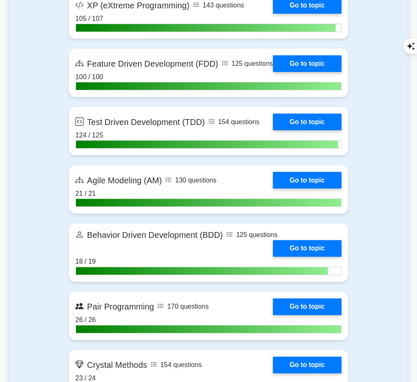
scroll to position [1775, 0]
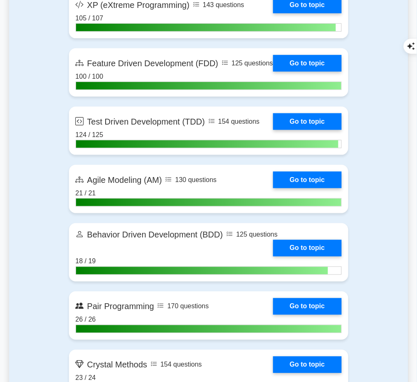
click at [296, 126] on link "Go to topic" at bounding box center [307, 121] width 68 height 17
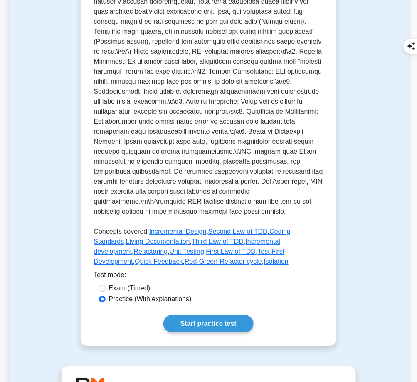
scroll to position [358, 0]
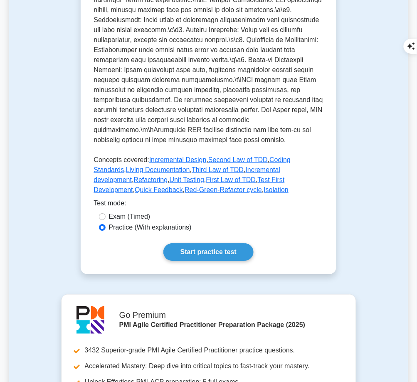
click at [193, 243] on link "Start practice test" at bounding box center [209, 251] width 90 height 17
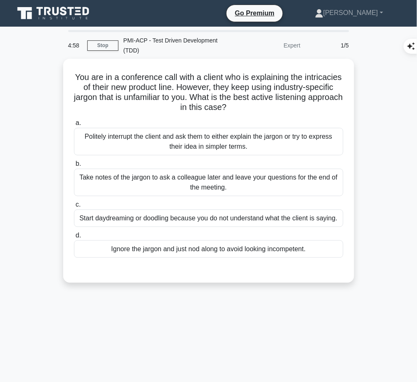
drag, startPoint x: 86, startPoint y: 66, endPoint x: 282, endPoint y: 109, distance: 201.1
click at [282, 109] on div "You are in a conference call with a client who is explaining the intricacies of…" at bounding box center [209, 170] width 285 height 217
copy h5 "You are in a conference call with a client who is explaining the intricacies of…"
click at [241, 135] on div "Politely interrupt the client and ask them to either explain the jargon or try …" at bounding box center [209, 141] width 270 height 27
click at [74, 126] on input "a. Politely interrupt the client and ask them to either explain the jargon or t…" at bounding box center [74, 122] width 0 height 5
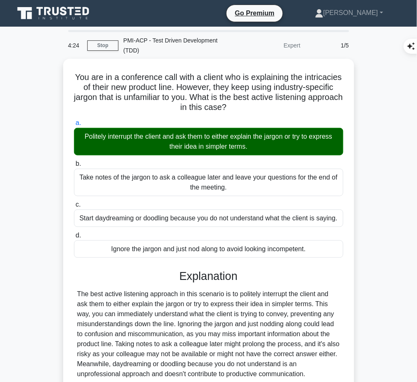
click at [196, 310] on div "The best active listening approach in this scenario is to politely interrupt th…" at bounding box center [208, 334] width 263 height 90
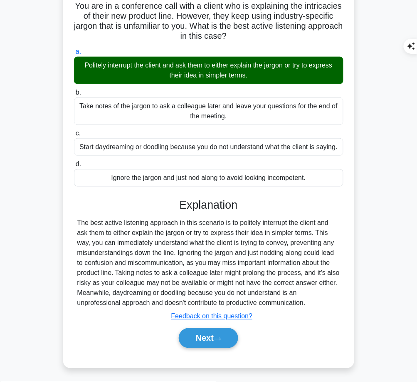
drag, startPoint x: 176, startPoint y: 199, endPoint x: 313, endPoint y: 300, distance: 170.4
click at [313, 300] on div "Explanation The best active listening approach in this scenario is to politely …" at bounding box center [209, 274] width 270 height 153
copy div "Explanation The best active listening approach in this scenario is to politely …"
click at [198, 333] on button "Next" at bounding box center [208, 338] width 59 height 20
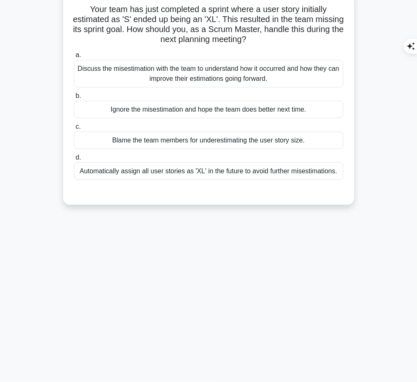
scroll to position [0, 0]
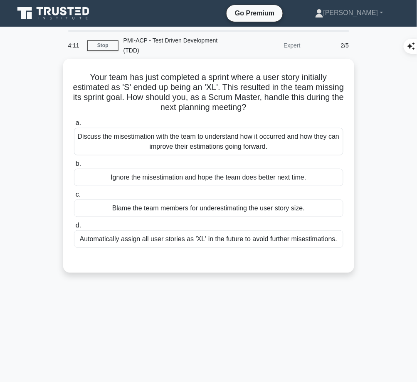
drag, startPoint x: 82, startPoint y: 72, endPoint x: 288, endPoint y: 103, distance: 208.7
click at [288, 103] on h5 "Your team has just completed a sprint where a user story initially estimated as…" at bounding box center [208, 92] width 271 height 41
copy h5 "Your team has just completed a sprint where a user story initially estimated as…"
click at [298, 141] on div "Discuss the misestimation with the team to understand how it occurred and how t…" at bounding box center [209, 141] width 270 height 27
click at [74, 126] on input "a. Discuss the misestimation with the team to understand how it occurred and ho…" at bounding box center [74, 122] width 0 height 5
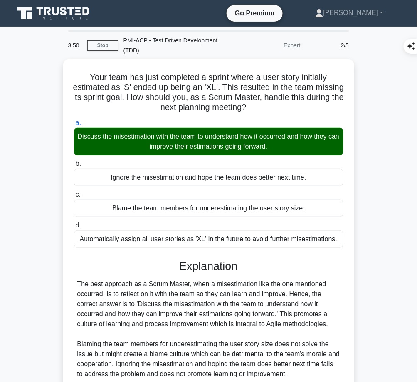
click at [200, 279] on div "The best approach as a Scrum Master, when a misestimation like the one mentione…" at bounding box center [208, 349] width 263 height 140
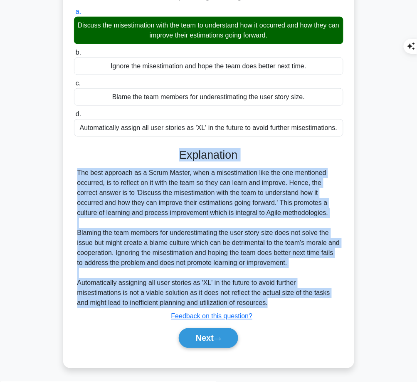
drag, startPoint x: 178, startPoint y: 150, endPoint x: 283, endPoint y: 305, distance: 187.0
click at [283, 305] on div "Explanation The best approach as a Scrum Master, when a misestimation like the …" at bounding box center [209, 249] width 270 height 203
copy div "Explanation The best approach as a Scrum Master, when a misestimation like the …"
click at [216, 335] on button "Next" at bounding box center [208, 338] width 59 height 20
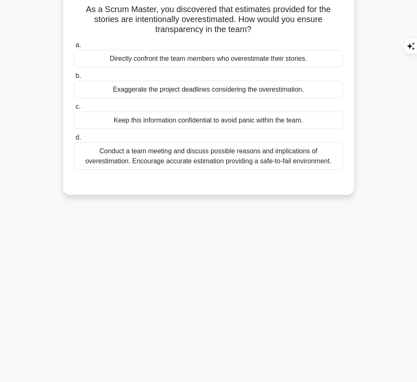
scroll to position [0, 0]
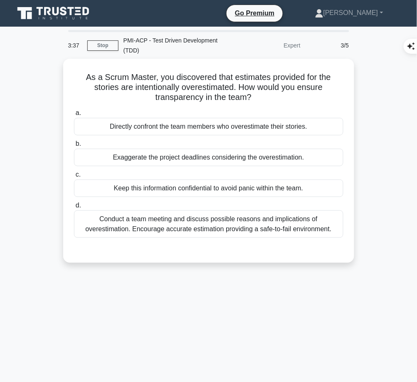
drag, startPoint x: 82, startPoint y: 77, endPoint x: 297, endPoint y: 97, distance: 216.4
click at [297, 97] on h5 "As a Scrum Master, you discovered that estimates provided for the stories are i…" at bounding box center [208, 87] width 271 height 31
copy h5 "As a Scrum Master, you discovered that estimates provided for the stories are i…"
click at [300, 219] on div "Conduct a team meeting and discuss possible reasons and implications of overest…" at bounding box center [209, 223] width 270 height 27
click at [74, 208] on input "d. Conduct a team meeting and discuss possible reasons and implications of over…" at bounding box center [74, 205] width 0 height 5
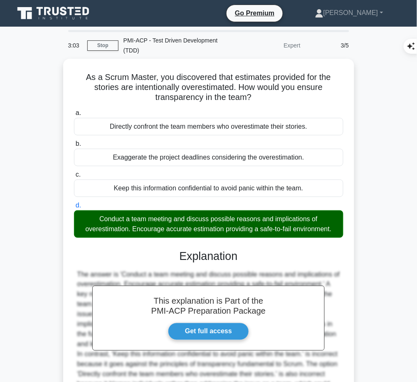
click at [232, 258] on h3 "Explanation" at bounding box center [209, 255] width 260 height 13
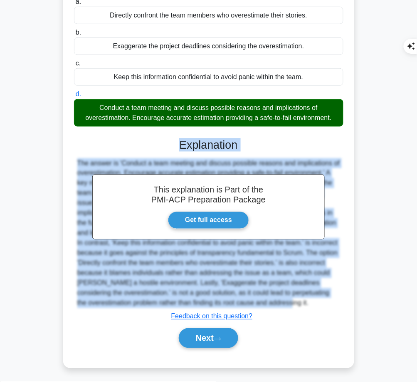
drag, startPoint x: 178, startPoint y: 140, endPoint x: 307, endPoint y: 303, distance: 207.7
click at [307, 303] on div "This explanation is Part of the PMI-ACP Preparation Package Get full access Exp…" at bounding box center [209, 239] width 270 height 223
copy div "Explanation The answer is 'Conduct a team meeting and discuss possible reasons …"
click at [196, 338] on button "Next" at bounding box center [208, 338] width 59 height 20
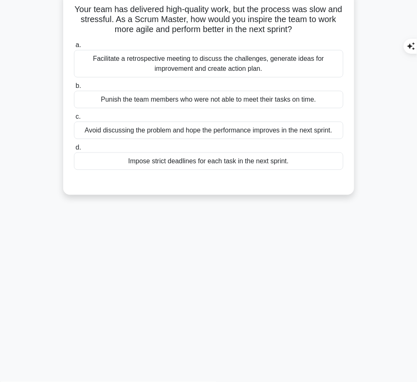
scroll to position [0, 0]
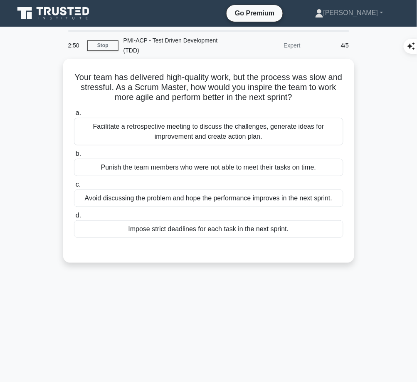
drag, startPoint x: 79, startPoint y: 77, endPoint x: 308, endPoint y: 98, distance: 229.8
click at [308, 98] on h5 "Your team has delivered high-quality work, but the process was slow and stressf…" at bounding box center [208, 87] width 271 height 31
copy h5 "Your team has delivered high-quality work, but the process was slow and stressf…"
click at [250, 127] on div "Facilitate a retrospective meeting to discuss the challenges, generate ideas fo…" at bounding box center [209, 131] width 270 height 27
click at [74, 116] on input "a. Facilitate a retrospective meeting to discuss the challenges, generate ideas…" at bounding box center [74, 112] width 0 height 5
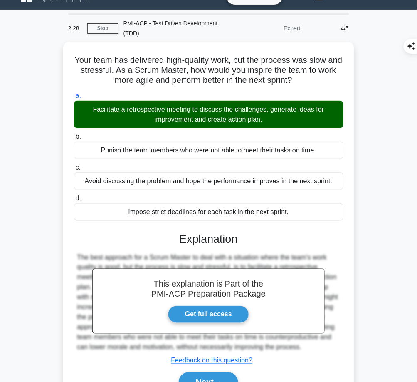
scroll to position [68, 0]
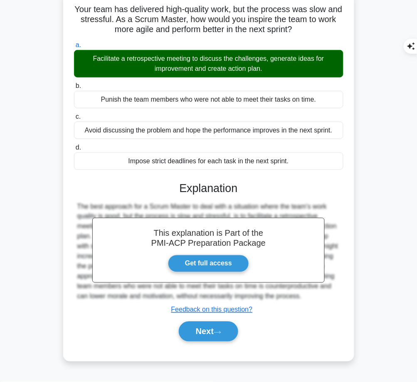
click at [215, 325] on button "Next" at bounding box center [208, 331] width 59 height 20
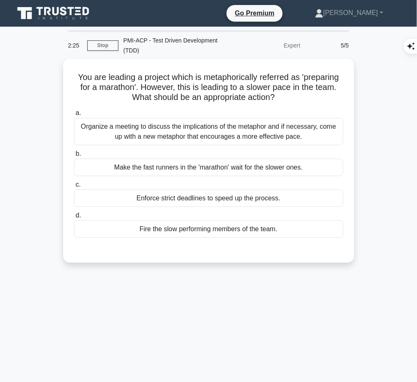
scroll to position [1, 0]
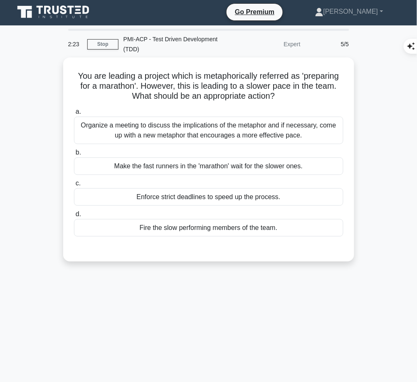
drag, startPoint x: 72, startPoint y: 69, endPoint x: 281, endPoint y: 94, distance: 210.4
click at [281, 94] on h5 "You are leading a project which is metaphorically referred as 'preparing for a …" at bounding box center [208, 86] width 271 height 31
copy h5 "You are leading a project which is metaphorically referred as 'preparing for a …"
click at [250, 136] on div "Organize a meeting to discuss the implications of the metaphor and if necessary…" at bounding box center [209, 130] width 270 height 27
click at [74, 114] on input "a. Organize a meeting to discuss the implications of the metaphor and if necess…" at bounding box center [74, 111] width 0 height 5
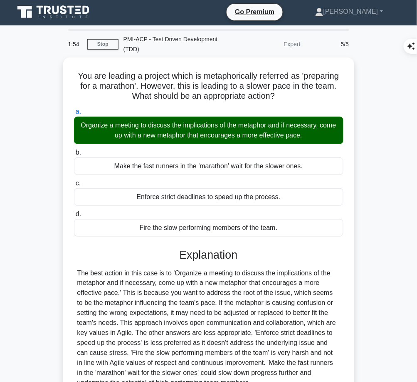
scroll to position [81, 0]
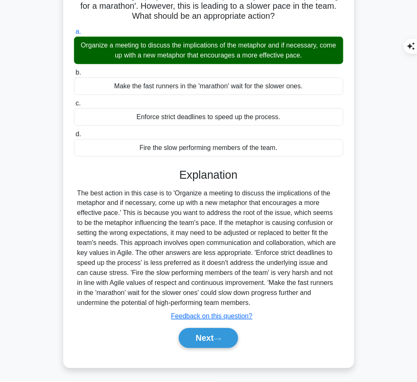
click at [205, 333] on button "Next" at bounding box center [208, 338] width 59 height 20
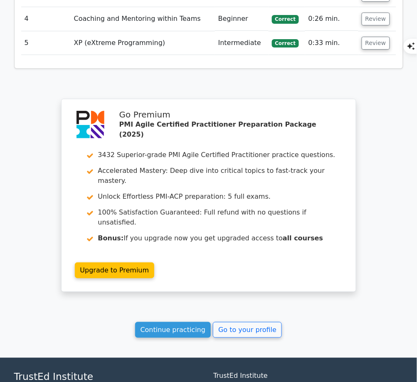
scroll to position [1092, 0]
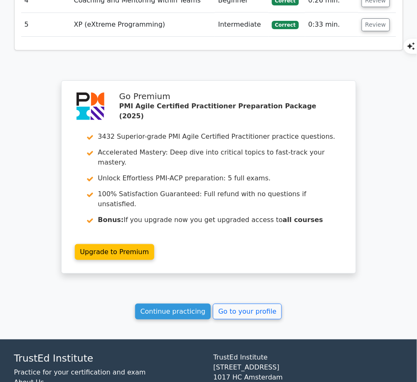
click at [188, 303] on link "Continue practicing" at bounding box center [173, 311] width 76 height 16
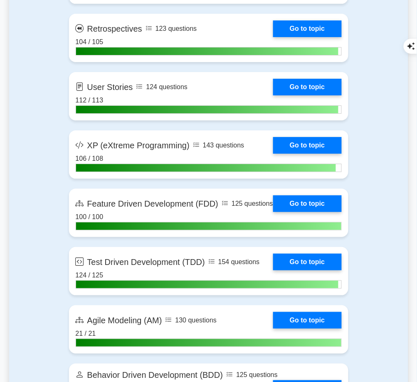
scroll to position [1776, 0]
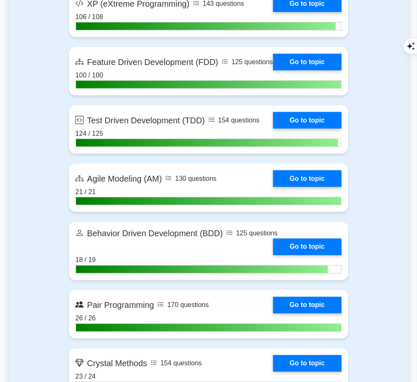
click at [321, 125] on link "Go to topic" at bounding box center [307, 120] width 68 height 17
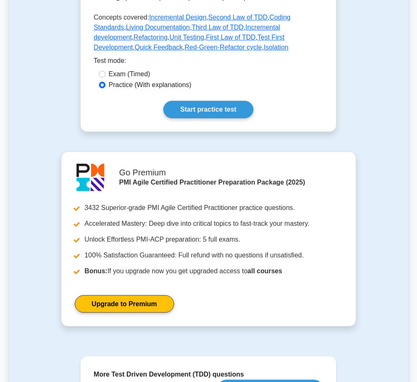
scroll to position [500, 0]
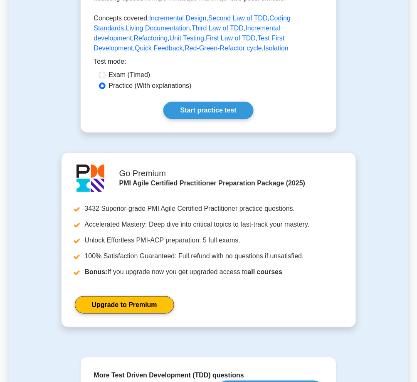
click at [206, 102] on link "Start practice test" at bounding box center [209, 110] width 90 height 17
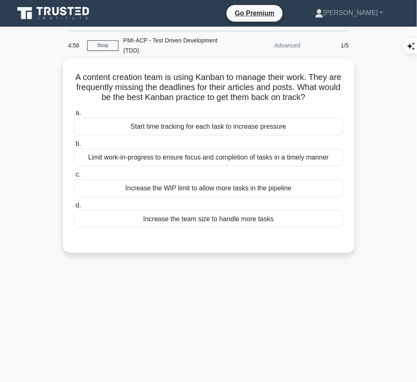
drag, startPoint x: 77, startPoint y: 72, endPoint x: 321, endPoint y: 95, distance: 244.9
click at [321, 95] on h5 "A content creation team is using Kanban to manage their work. They are frequent…" at bounding box center [208, 87] width 271 height 31
copy h5 "A content creation team is using Kanban to manage their work. They are frequent…"
click at [219, 157] on div "Limit work-in-progress to ensure focus and completion of tasks in a timely mann…" at bounding box center [209, 157] width 270 height 17
click at [74, 146] on input "b. Limit work-in-progress to ensure focus and completion of tasks in a timely m…" at bounding box center [74, 143] width 0 height 5
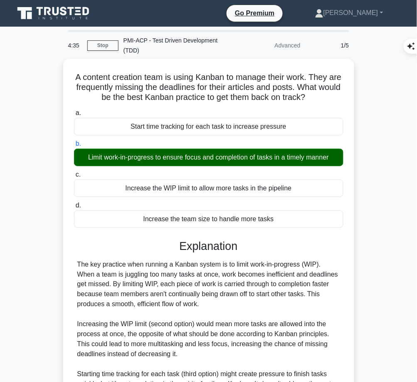
click at [176, 293] on div "The key practice when running a Kanban system is to limit work-in-progress (WIP…" at bounding box center [208, 364] width 263 height 210
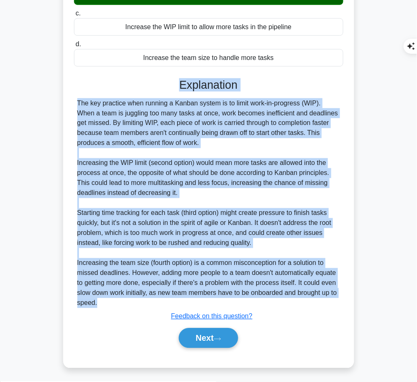
drag, startPoint x: 178, startPoint y: 81, endPoint x: 119, endPoint y: 303, distance: 229.9
click at [119, 303] on div "Explanation The key practice when running a Kanban system is to limit work-in-p…" at bounding box center [209, 214] width 270 height 273
copy div "Explanation The key practice when running a Kanban system is to limit work-in-p…"
click at [209, 335] on button "Next" at bounding box center [208, 338] width 59 height 20
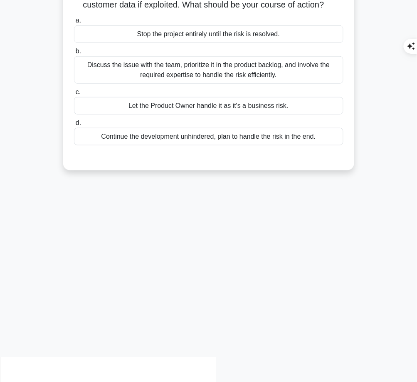
scroll to position [0, 0]
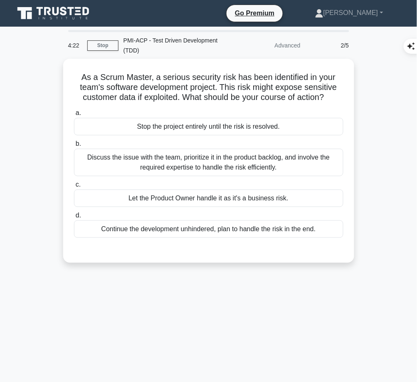
drag, startPoint x: 78, startPoint y: 73, endPoint x: 328, endPoint y: 99, distance: 251.8
click at [328, 99] on h5 "As a Scrum Master, a serious security risk has been identified in your team's s…" at bounding box center [208, 87] width 271 height 31
copy h5 "As a Scrum Master, a serious security risk has been identified in your team's s…"
click at [275, 154] on div "Discuss the issue with the team, prioritize it in the product backlog, and invo…" at bounding box center [209, 162] width 270 height 27
click at [74, 146] on input "b. Discuss the issue with the team, prioritize it in the product backlog, and i…" at bounding box center [74, 143] width 0 height 5
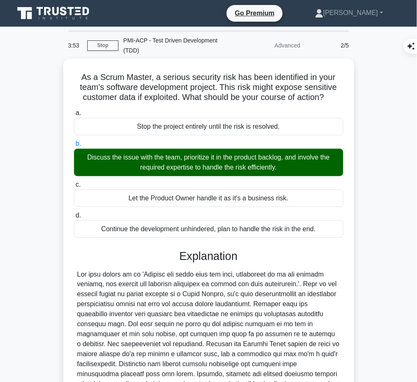
click at [188, 313] on div at bounding box center [208, 334] width 263 height 130
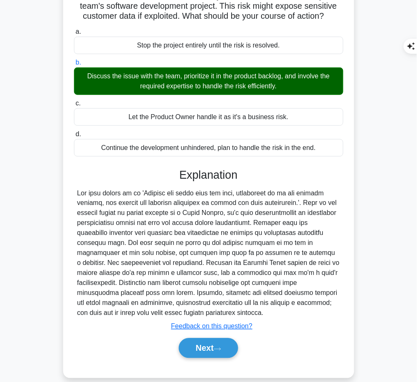
scroll to position [81, 0]
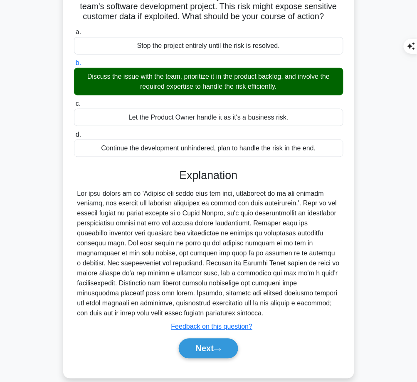
drag, startPoint x: 174, startPoint y: 168, endPoint x: 308, endPoint y: 305, distance: 191.8
click at [308, 305] on div "Explanation Submit feedback Feedback on this question? Next" at bounding box center [209, 265] width 270 height 193
copy div "Explanation The best answer is to 'Discuss the issue with the team, prioritize …"
click at [195, 342] on button "Next" at bounding box center [208, 348] width 59 height 20
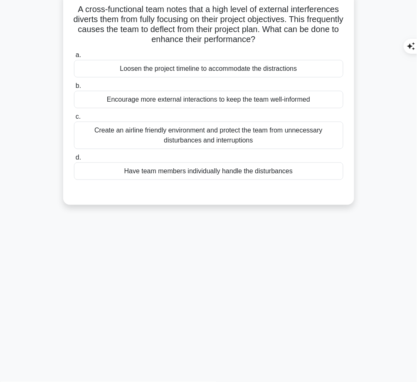
scroll to position [0, 0]
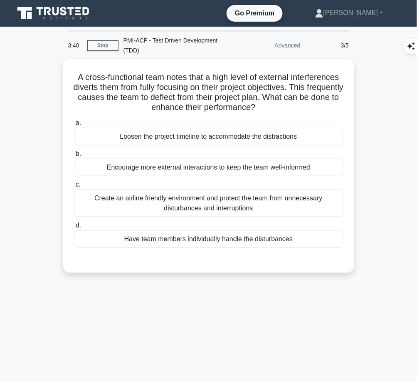
drag, startPoint x: 72, startPoint y: 72, endPoint x: 290, endPoint y: 106, distance: 221.1
click at [290, 106] on div "A cross-functional team notes that a high level of external interferences diver…" at bounding box center [209, 165] width 285 height 207
copy h5 "A cross-functional team notes that a high level of external interferences diver…"
click at [250, 212] on div "Create an airline friendly environment and protect the team from unnecessary di…" at bounding box center [209, 202] width 270 height 27
click at [74, 187] on input "c. Create an airline friendly environment and protect the team from unnecessary…" at bounding box center [74, 184] width 0 height 5
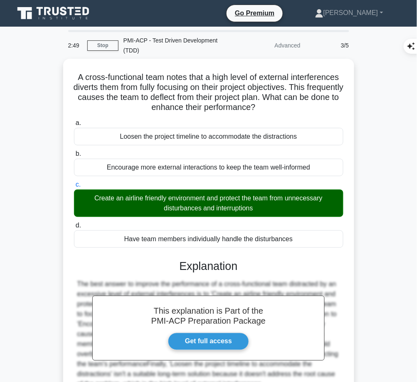
click at [218, 256] on div "This explanation is Part of the PMI-ACP Preparation Package Get full access Exp…" at bounding box center [209, 340] width 270 height 183
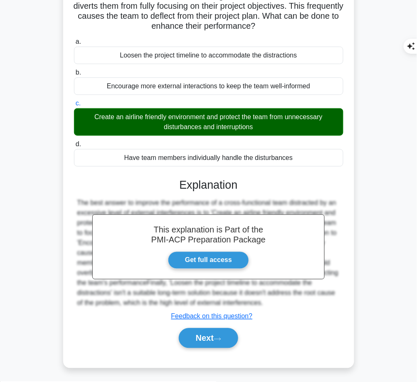
drag, startPoint x: 178, startPoint y: 180, endPoint x: 294, endPoint y: 298, distance: 165.4
click at [294, 298] on div "This explanation is Part of the PMI-ACP Preparation Package Get full access Exp…" at bounding box center [209, 259] width 270 height 183
copy div "Explanation The best answer to improve the performance of a cross-functional te…"
click at [209, 332] on button "Next" at bounding box center [208, 338] width 59 height 20
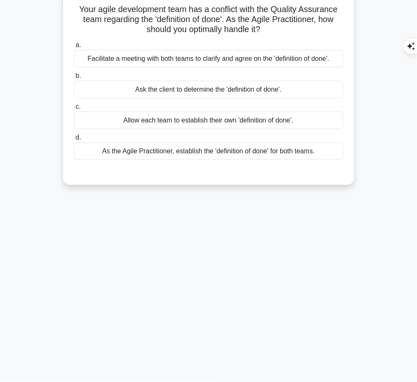
scroll to position [0, 0]
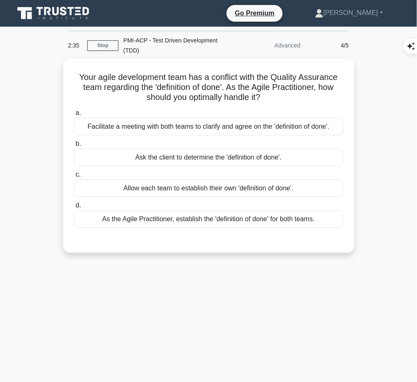
drag, startPoint x: 75, startPoint y: 73, endPoint x: 280, endPoint y: 94, distance: 205.7
click at [280, 94] on h5 "Your agile development team has a conflict with the Quality Assurance team rega…" at bounding box center [208, 87] width 271 height 31
copy h5 "Your agile development team has a conflict with the Quality Assurance team rega…"
click at [320, 125] on div "Facilitate a meeting with both teams to clarify and agree on the 'definition of…" at bounding box center [209, 126] width 270 height 17
click at [74, 116] on input "a. Facilitate a meeting with both teams to clarify and agree on the 'definition…" at bounding box center [74, 112] width 0 height 5
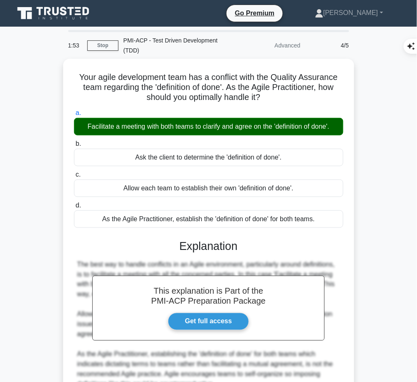
click at [229, 253] on div "This explanation is Part of the PMI-ACP Preparation Package Get full access Exp…" at bounding box center [209, 350] width 270 height 243
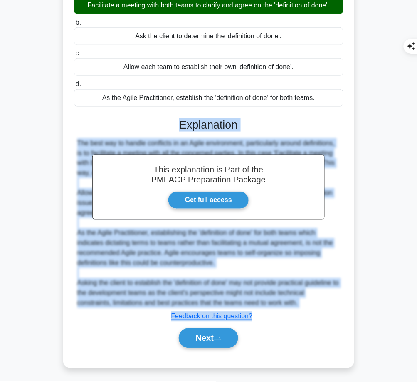
drag, startPoint x: 178, startPoint y: 122, endPoint x: 311, endPoint y: 310, distance: 230.2
click at [311, 310] on div "This explanation is Part of the PMI-ACP Preparation Package Get full access Exp…" at bounding box center [209, 229] width 270 height 243
copy div "Explanation The best way to handle conflicts in an Agile environment, particula…"
click at [197, 339] on button "Next" at bounding box center [208, 338] width 59 height 20
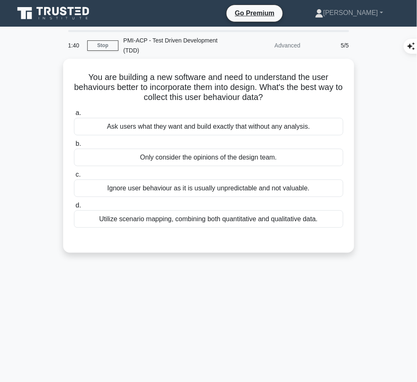
scroll to position [0, 0]
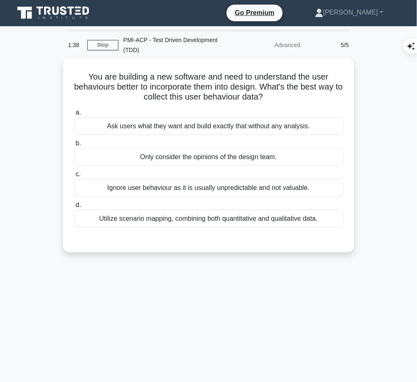
drag, startPoint x: 82, startPoint y: 74, endPoint x: 275, endPoint y: 97, distance: 194.4
click at [275, 97] on h5 "You are building a new software and need to understand the user behaviours bett…" at bounding box center [208, 87] width 271 height 31
copy h5 "You are building a new software and need to understand the user behaviours bett…"
click at [195, 217] on div "Utilize scenario mapping, combining both quantitative and qualitative data." at bounding box center [209, 218] width 270 height 17
click at [74, 208] on input "d. Utilize scenario mapping, combining both quantitative and qualitative data." at bounding box center [74, 204] width 0 height 5
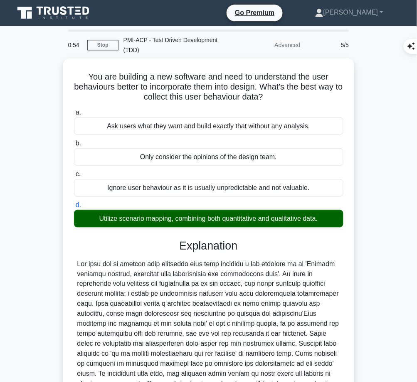
click at [159, 303] on div at bounding box center [208, 344] width 263 height 170
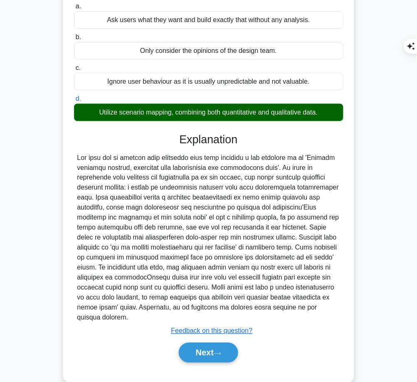
scroll to position [107, 0]
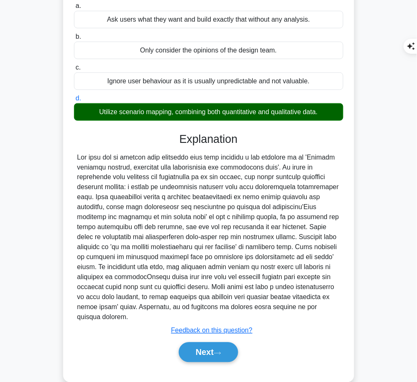
drag, startPoint x: 177, startPoint y: 134, endPoint x: 334, endPoint y: 306, distance: 233.3
click at [334, 306] on div "Explanation Submit feedback Feedback on this question? Next" at bounding box center [209, 248] width 270 height 233
copy div "Explanation The best way to collect user behaviour data when building a new sof…"
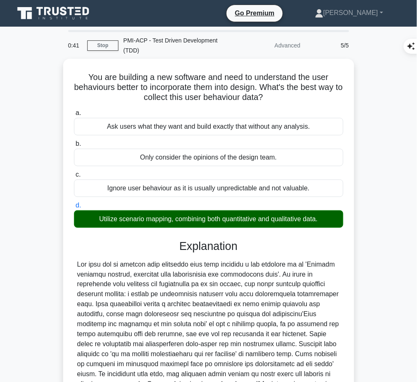
scroll to position [111, 0]
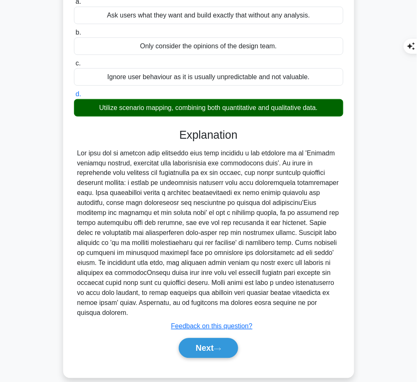
click at [194, 338] on button "Next" at bounding box center [208, 348] width 59 height 20
